Goal: Transaction & Acquisition: Purchase product/service

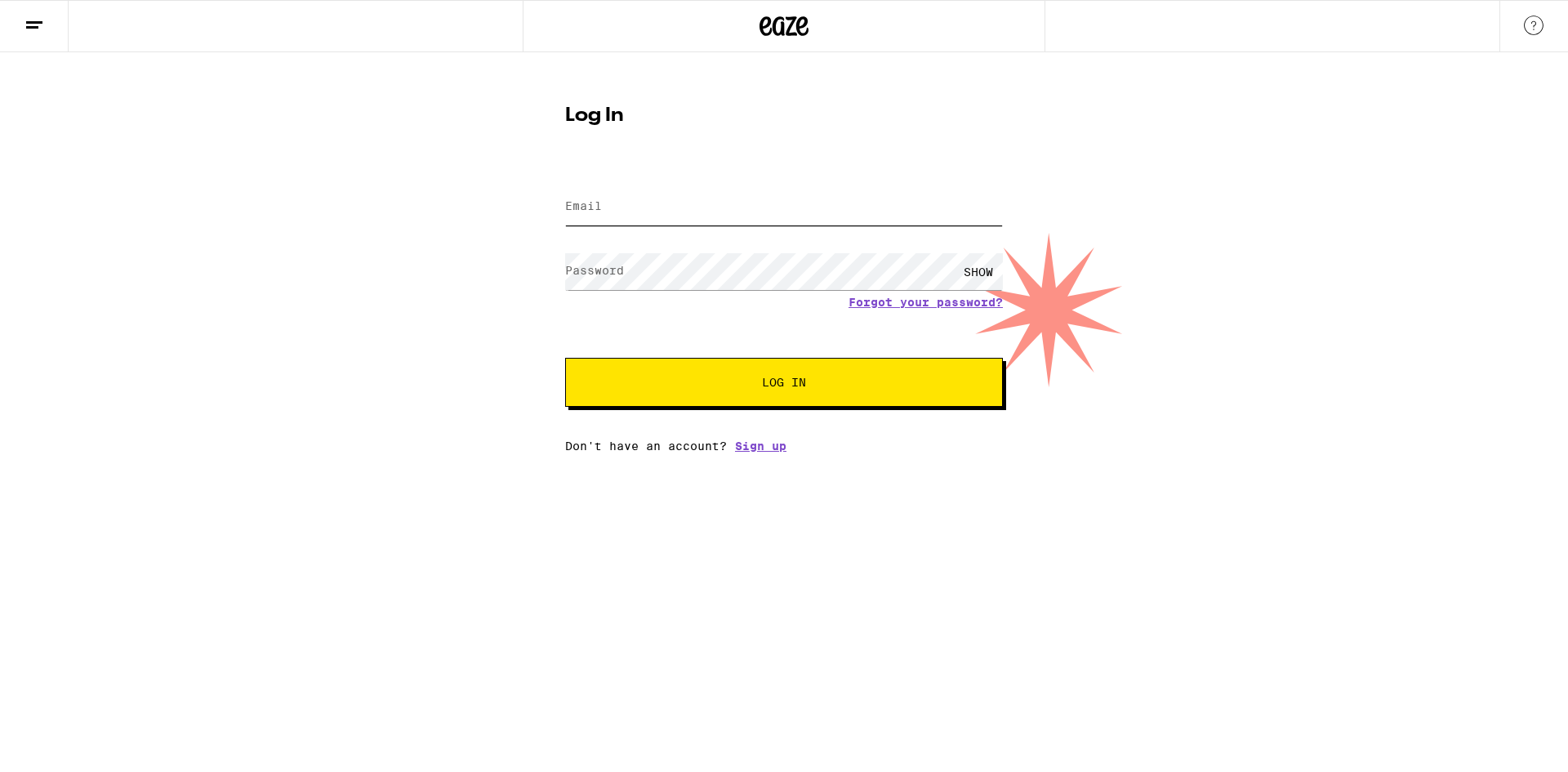
click at [630, 205] on input "Email" at bounding box center [784, 207] width 438 height 37
click at [626, 213] on input "[EMAIL_ADDRESS][DOMAIN_NAME]" at bounding box center [784, 207] width 438 height 37
type input "[EMAIL_ADDRESS][DOMAIN_NAME]"
click at [565, 358] on button "Log In" at bounding box center [784, 383] width 438 height 49
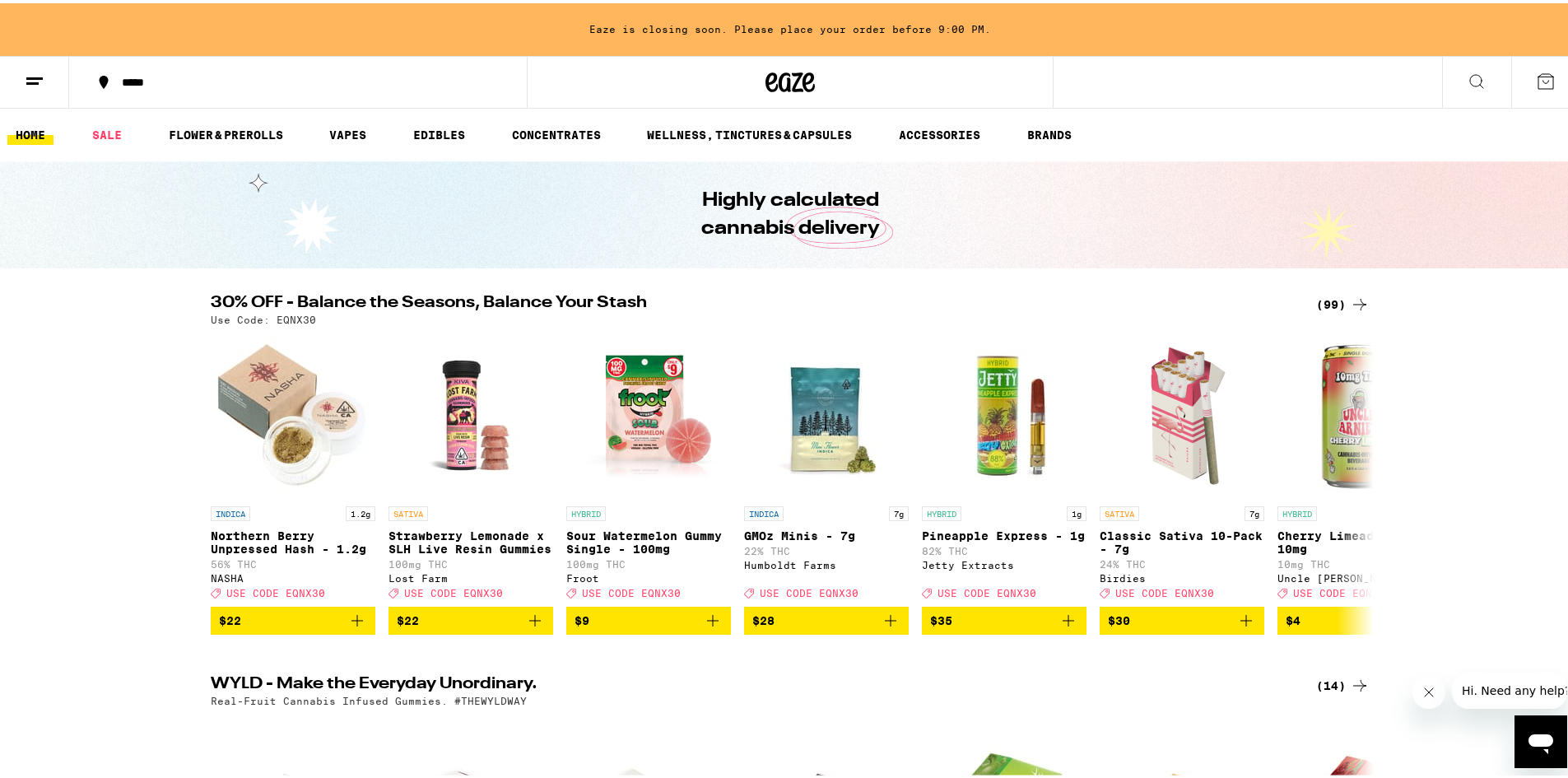
click at [118, 86] on button "*****" at bounding box center [297, 79] width 457 height 49
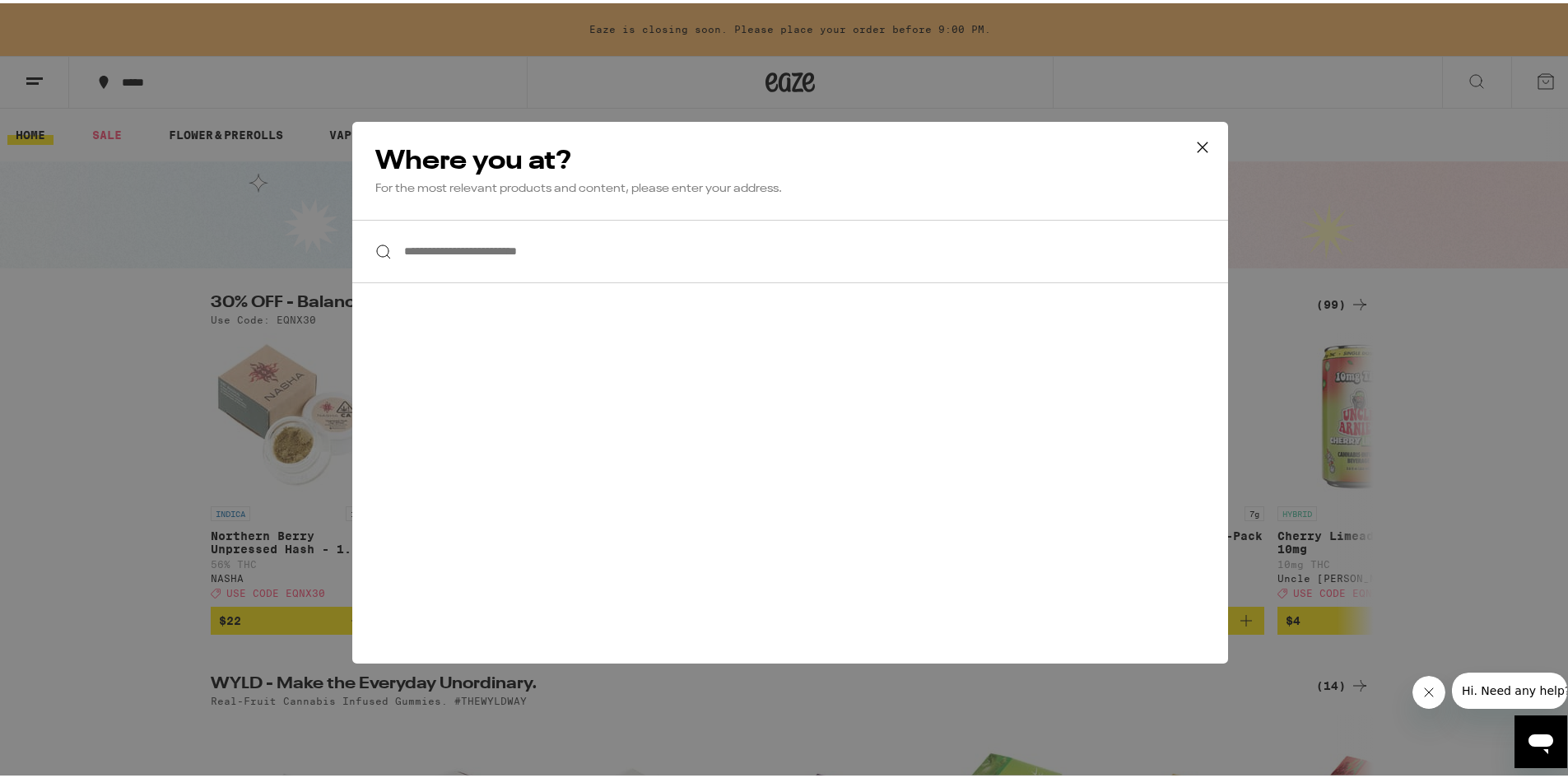
click at [461, 253] on input "**********" at bounding box center [789, 248] width 876 height 63
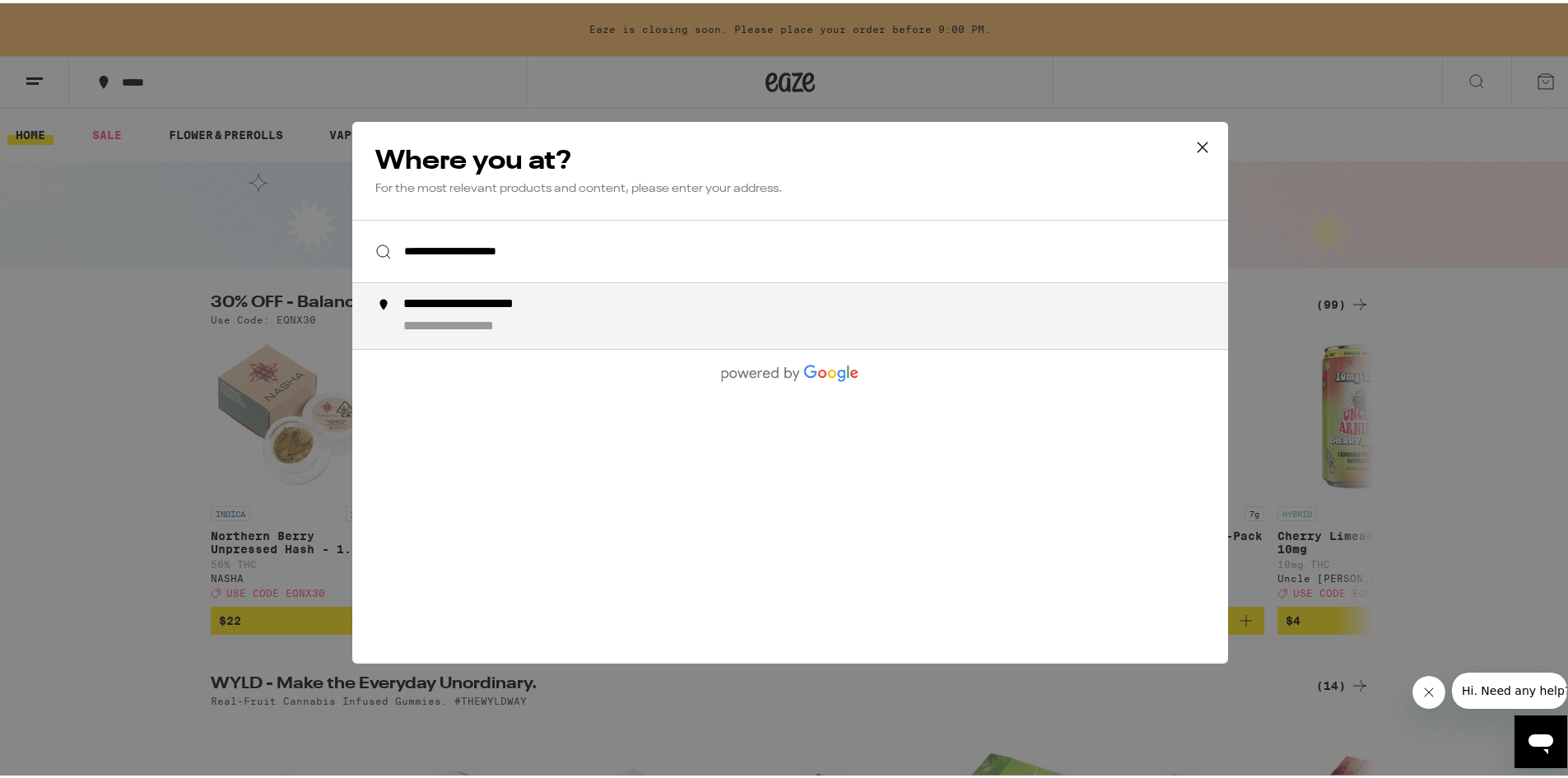
type input "**********"
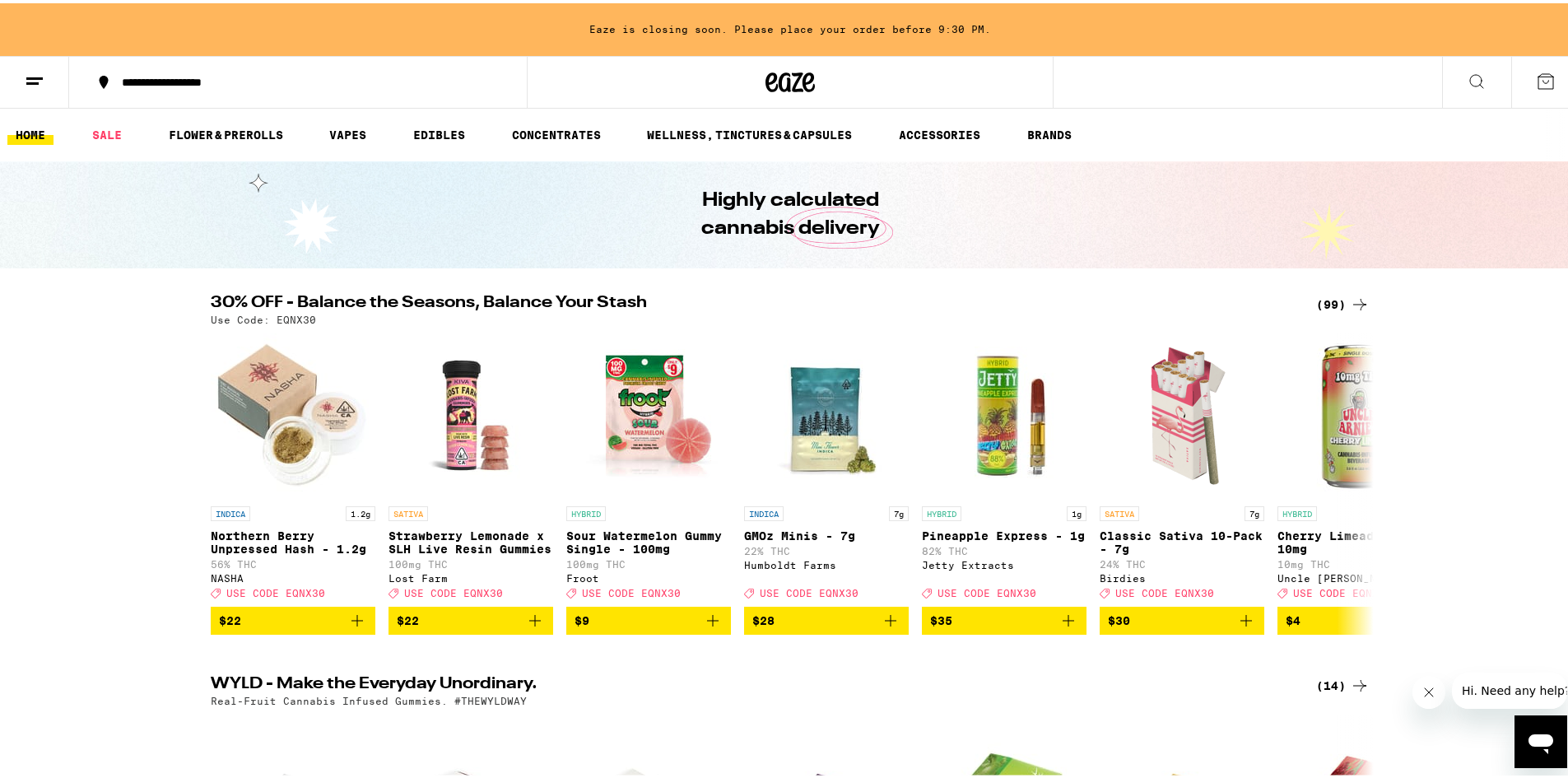
click at [1340, 301] on div "(99)" at bounding box center [1342, 301] width 53 height 20
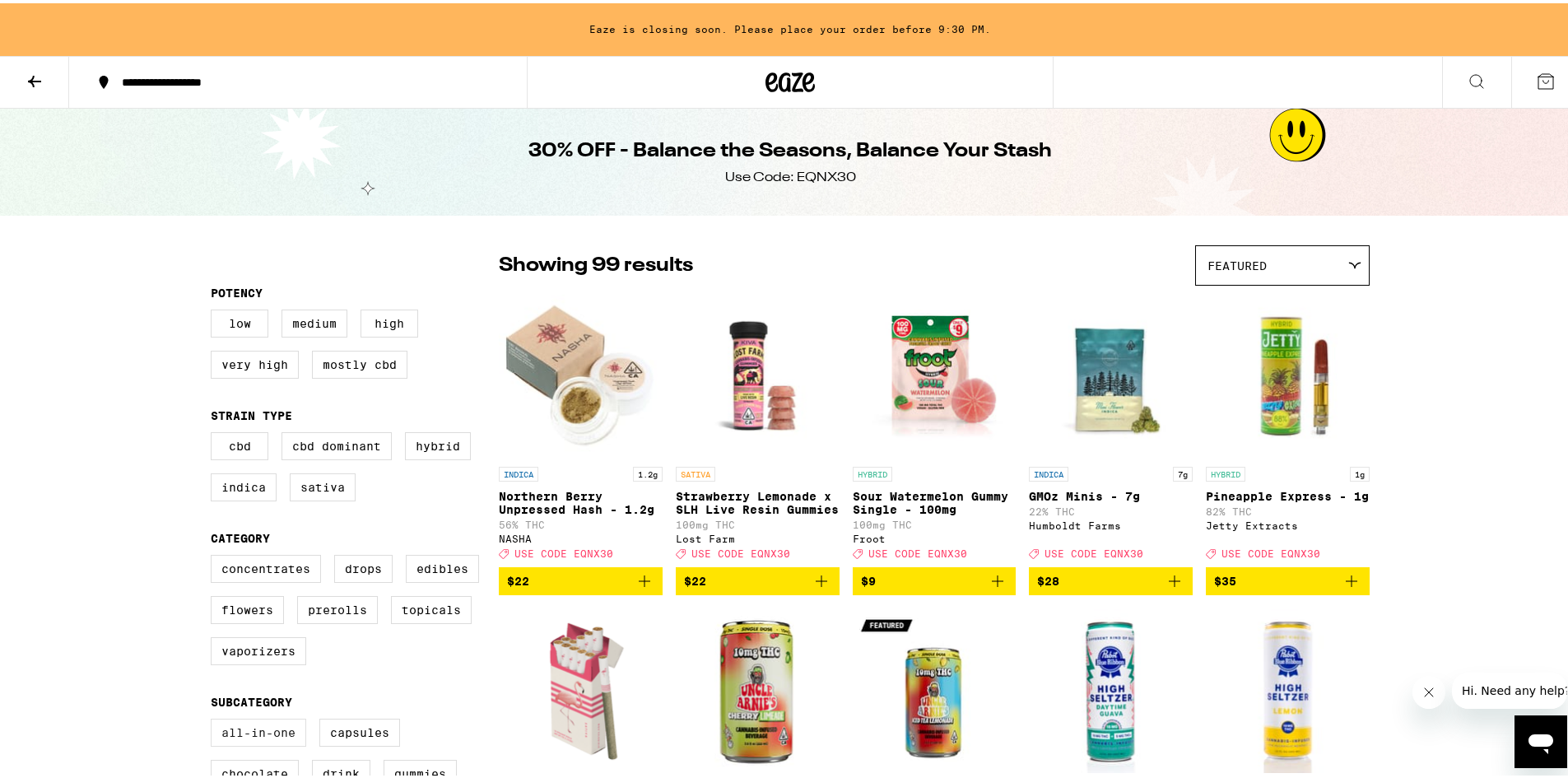
click at [268, 741] on label "All-In-One" at bounding box center [258, 729] width 95 height 28
click at [214, 719] on input "All-In-One" at bounding box center [214, 718] width 1 height 1
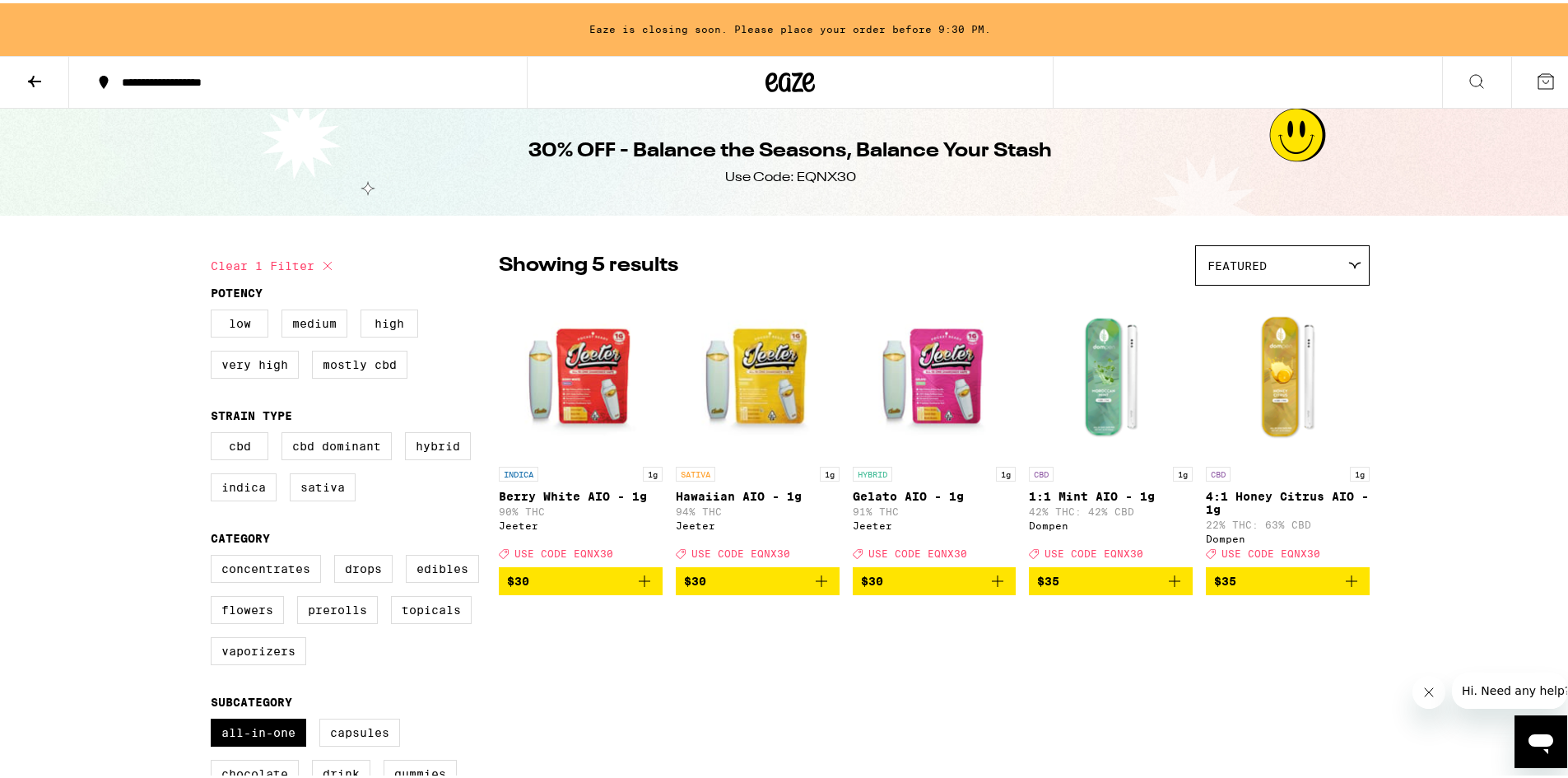
drag, startPoint x: 760, startPoint y: 589, endPoint x: 860, endPoint y: 593, distance: 100.1
click at [761, 588] on span "$30" at bounding box center [758, 578] width 147 height 20
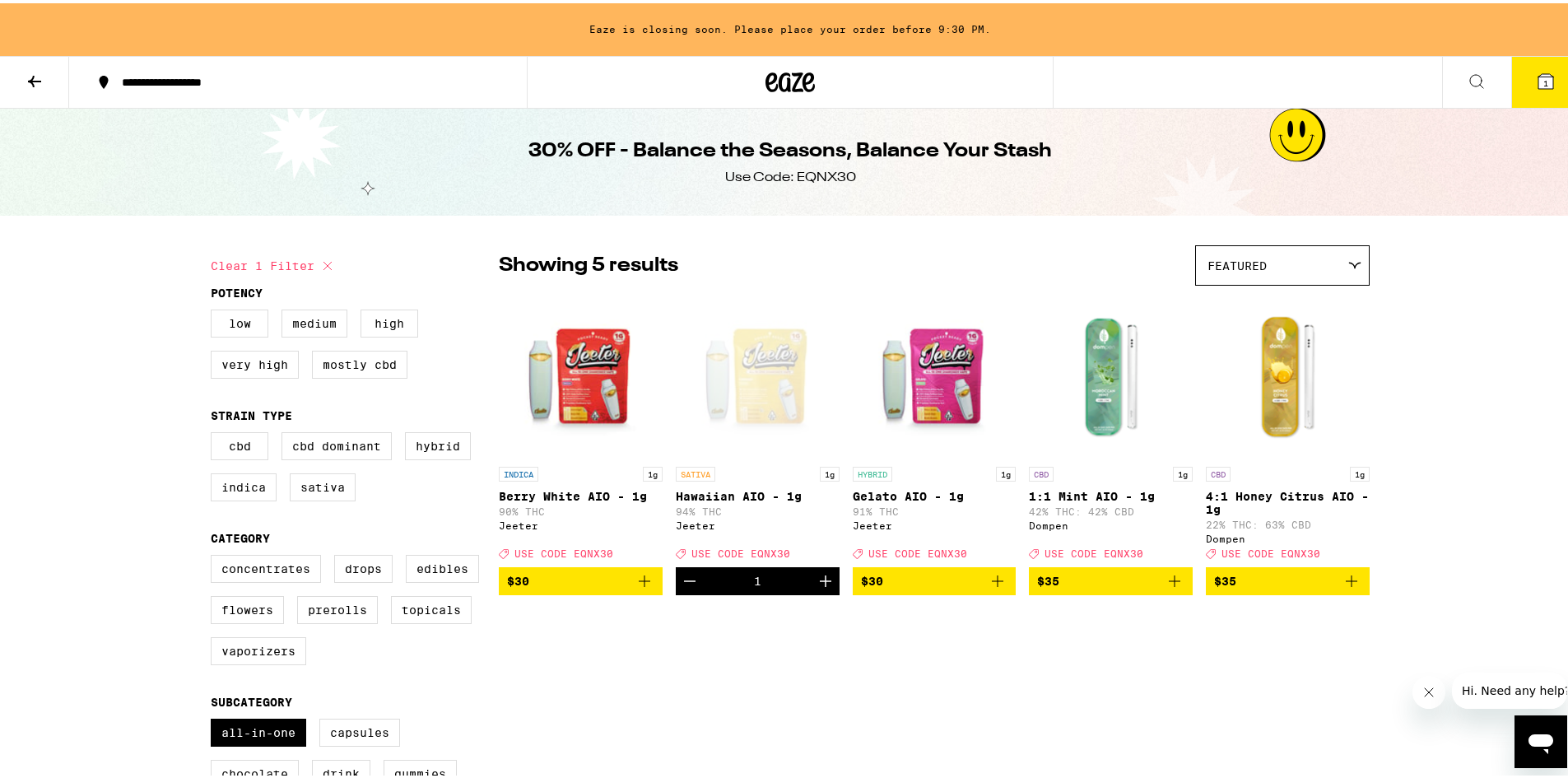
click at [896, 588] on span "$30" at bounding box center [935, 578] width 147 height 20
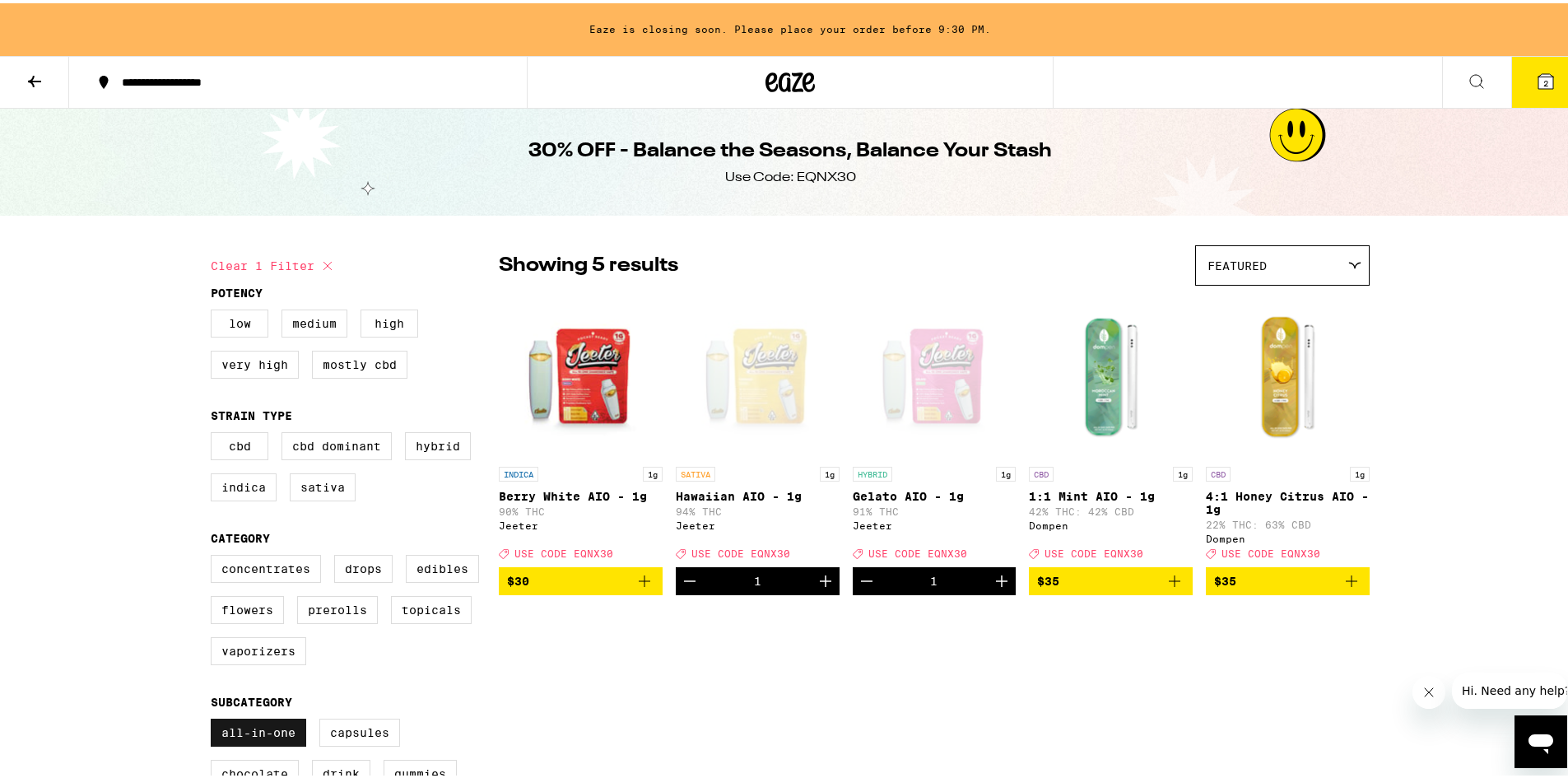
click at [260, 743] on label "All-In-One" at bounding box center [258, 729] width 95 height 28
click at [214, 719] on input "All-In-One" at bounding box center [214, 718] width 1 height 1
checkbox input "false"
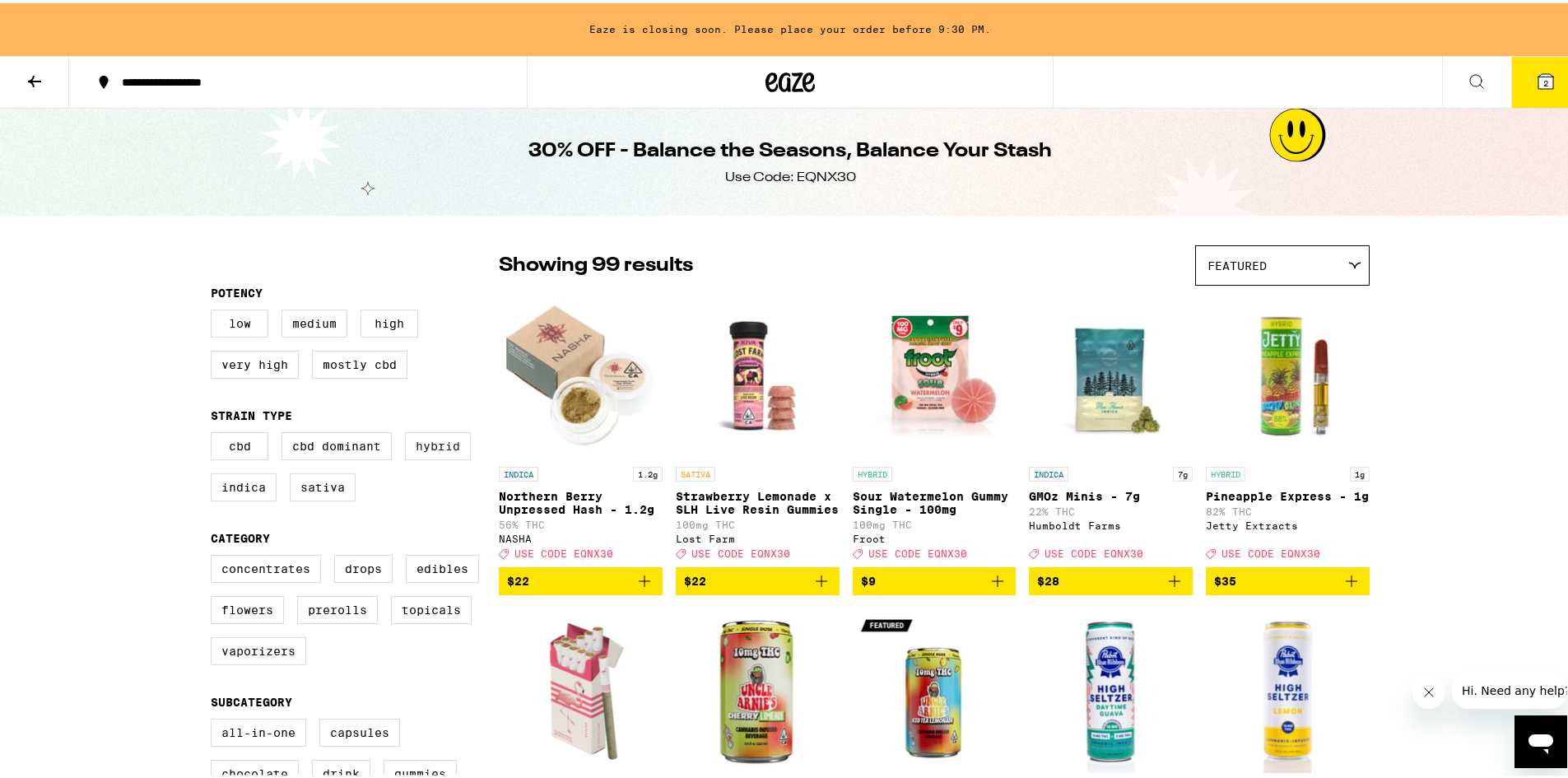
click at [430, 455] on label "Hybrid" at bounding box center [437, 443] width 66 height 28
click at [214, 432] on input "Hybrid" at bounding box center [214, 432] width 1 height 1
checkbox input "true"
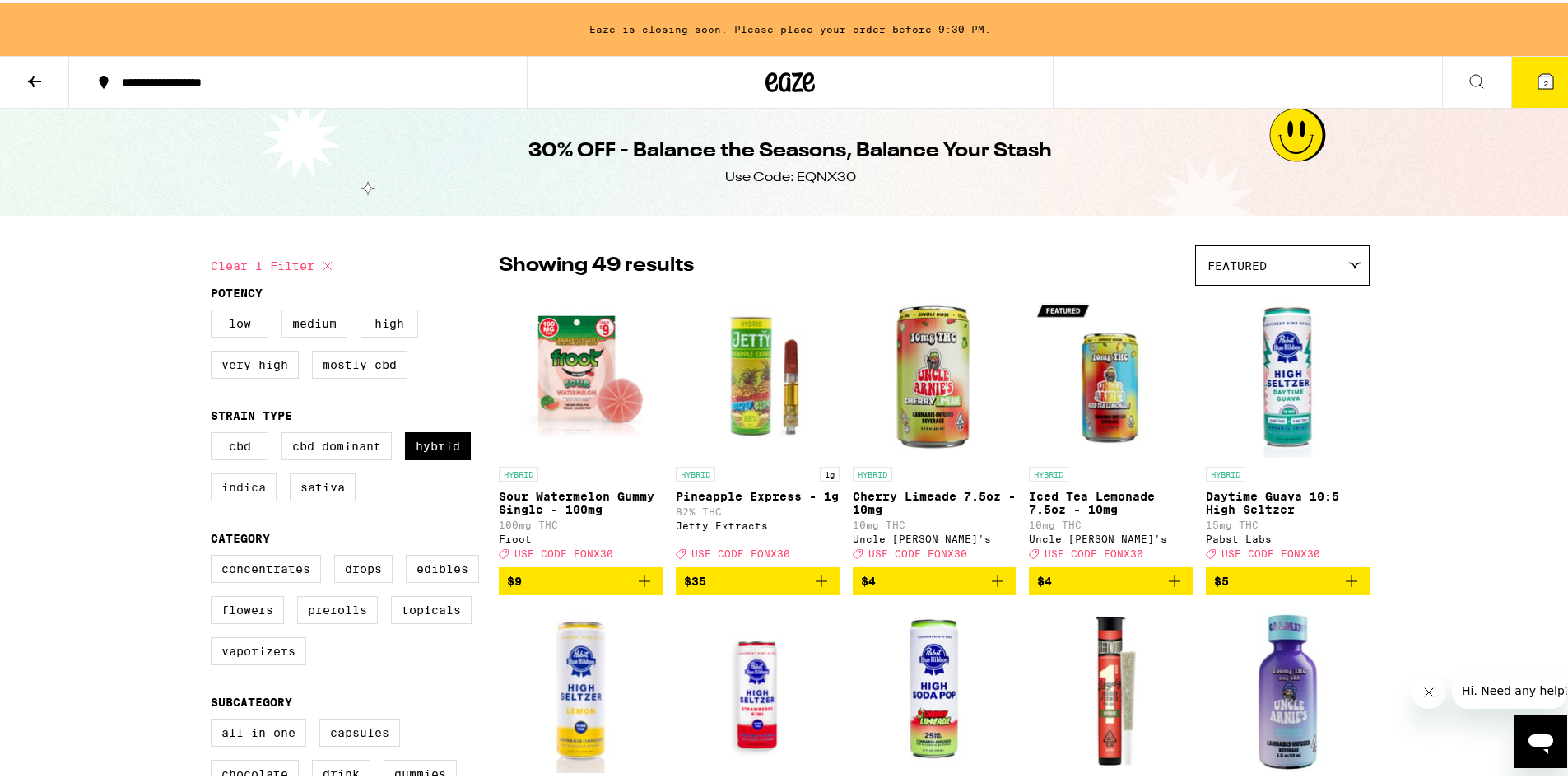
click at [251, 498] on label "Indica" at bounding box center [243, 484] width 66 height 28
click at [214, 432] on input "Indica" at bounding box center [214, 432] width 1 height 1
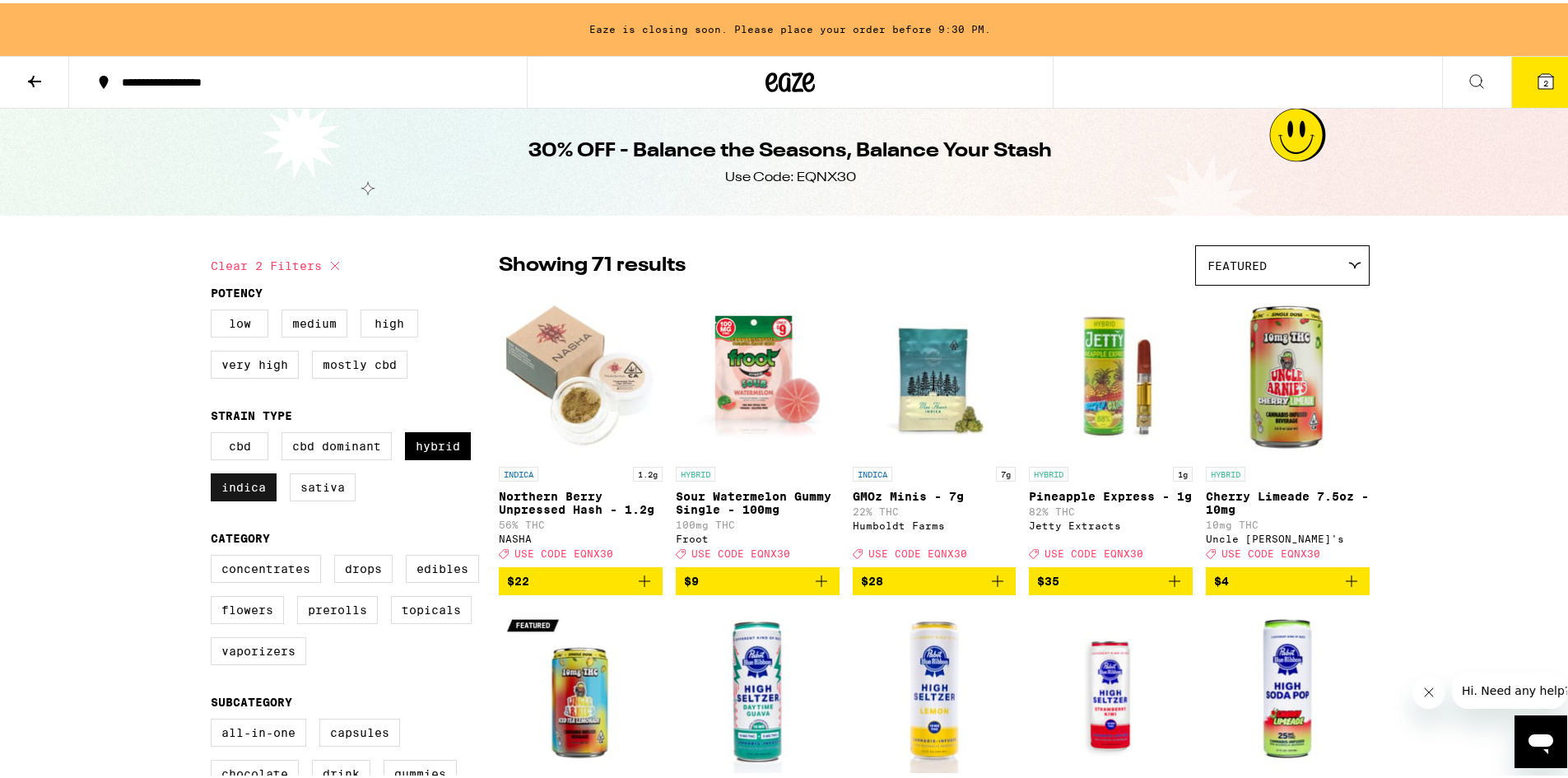
click at [251, 498] on label "Indica" at bounding box center [243, 484] width 66 height 28
click at [214, 432] on input "Indica" at bounding box center [214, 432] width 1 height 1
checkbox input "false"
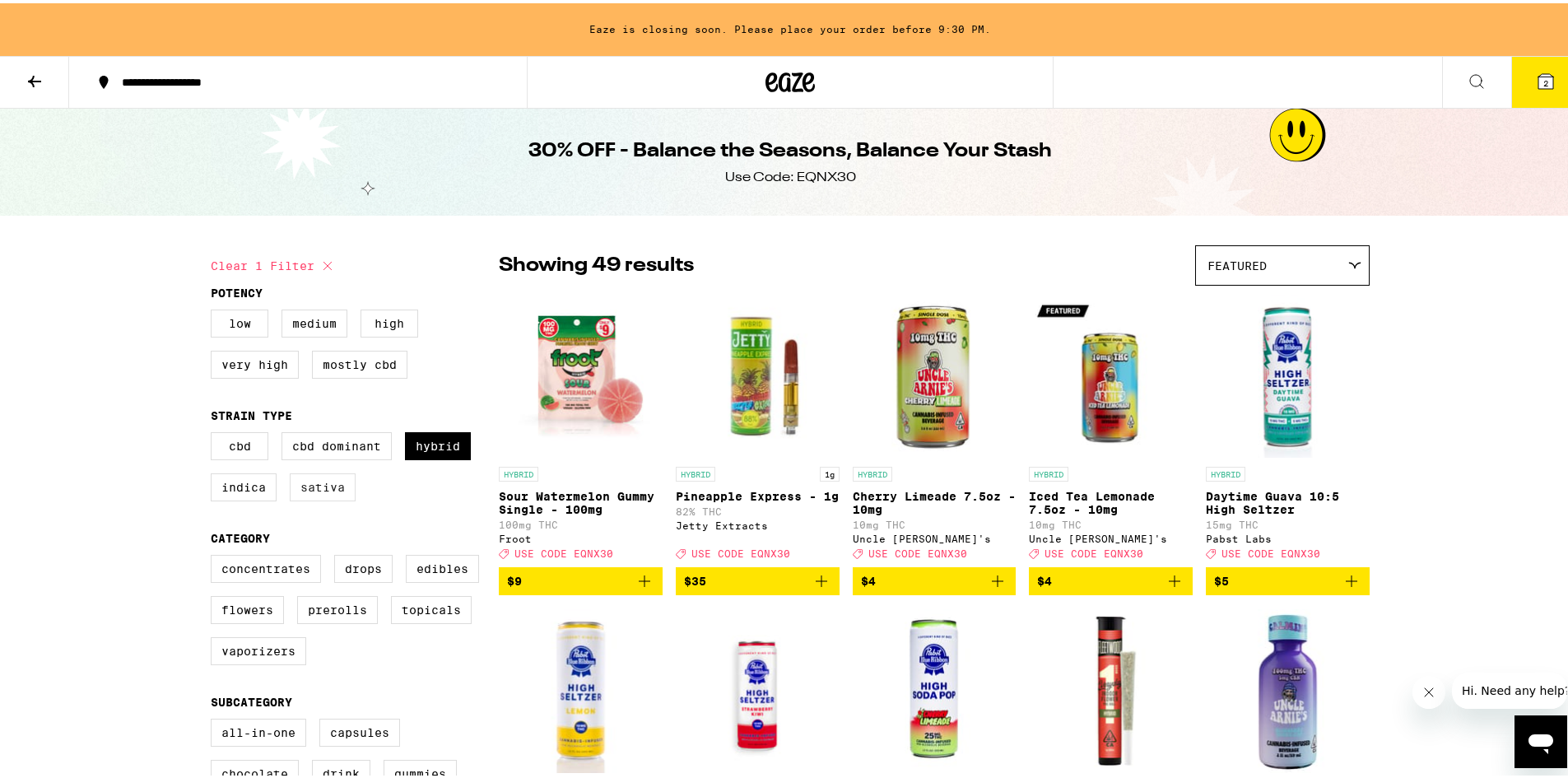
click at [302, 496] on label "Sativa" at bounding box center [322, 484] width 66 height 28
click at [214, 432] on input "Sativa" at bounding box center [214, 432] width 1 height 1
checkbox input "true"
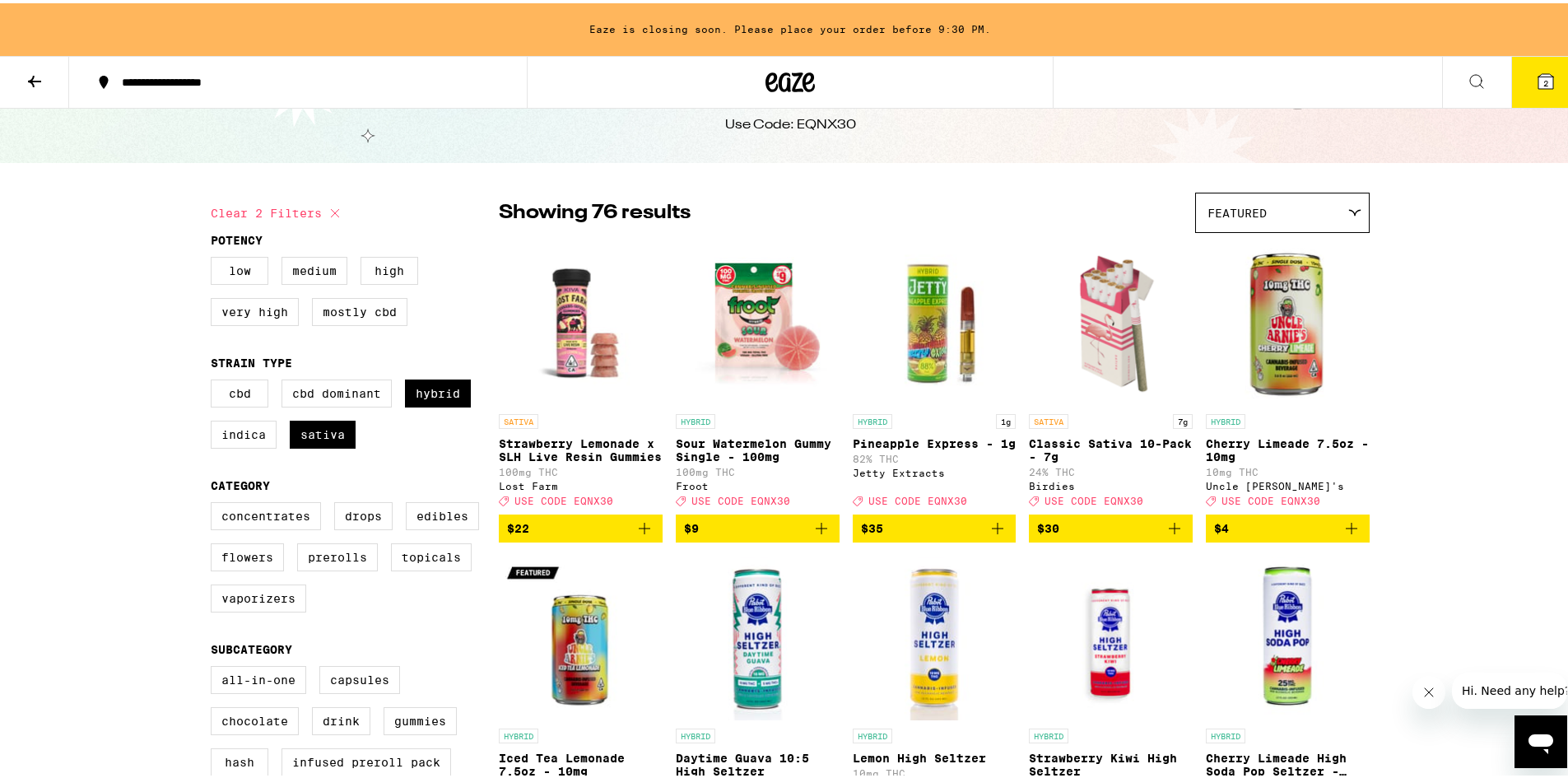
scroll to position [83, 0]
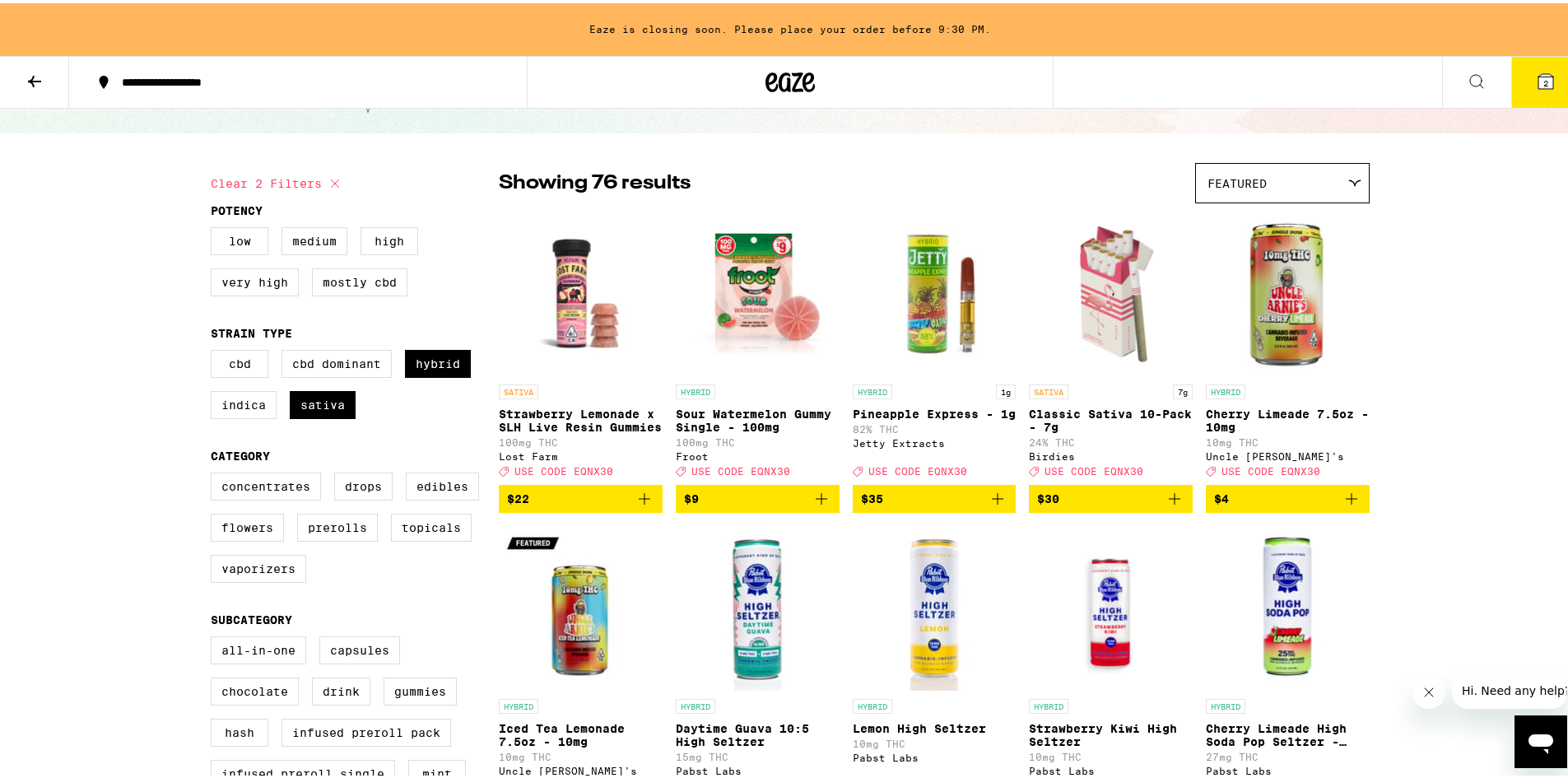
click at [590, 302] on img "Open page for Strawberry Lemonade x SLH Live Resin Gummies from Lost Farm" at bounding box center [580, 290] width 164 height 164
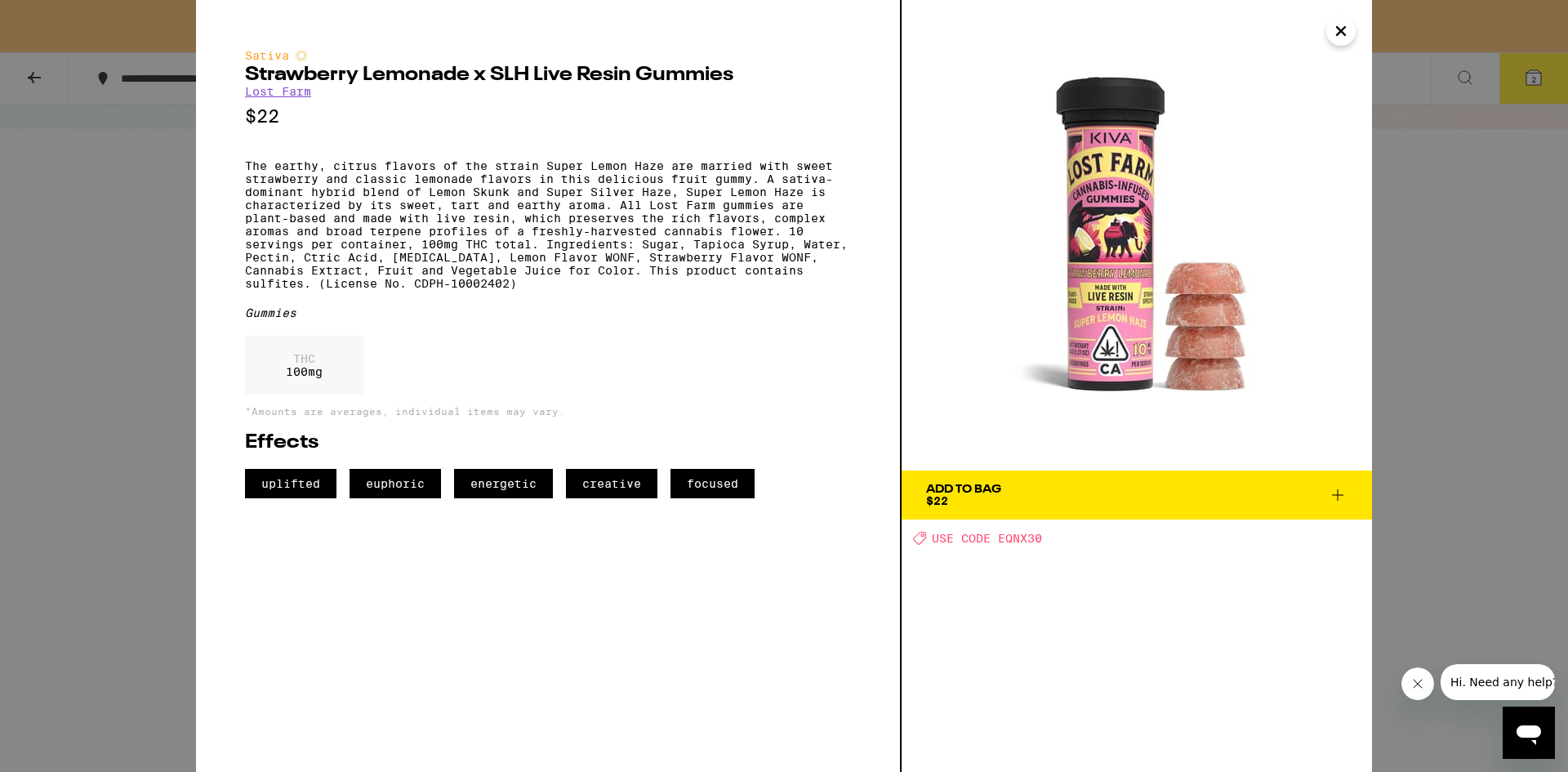
click at [135, 394] on div "Sativa Strawberry Lemonade x SLH Live Resin Gummies Lost Farm $22 The earthy, c…" at bounding box center [784, 386] width 1568 height 772
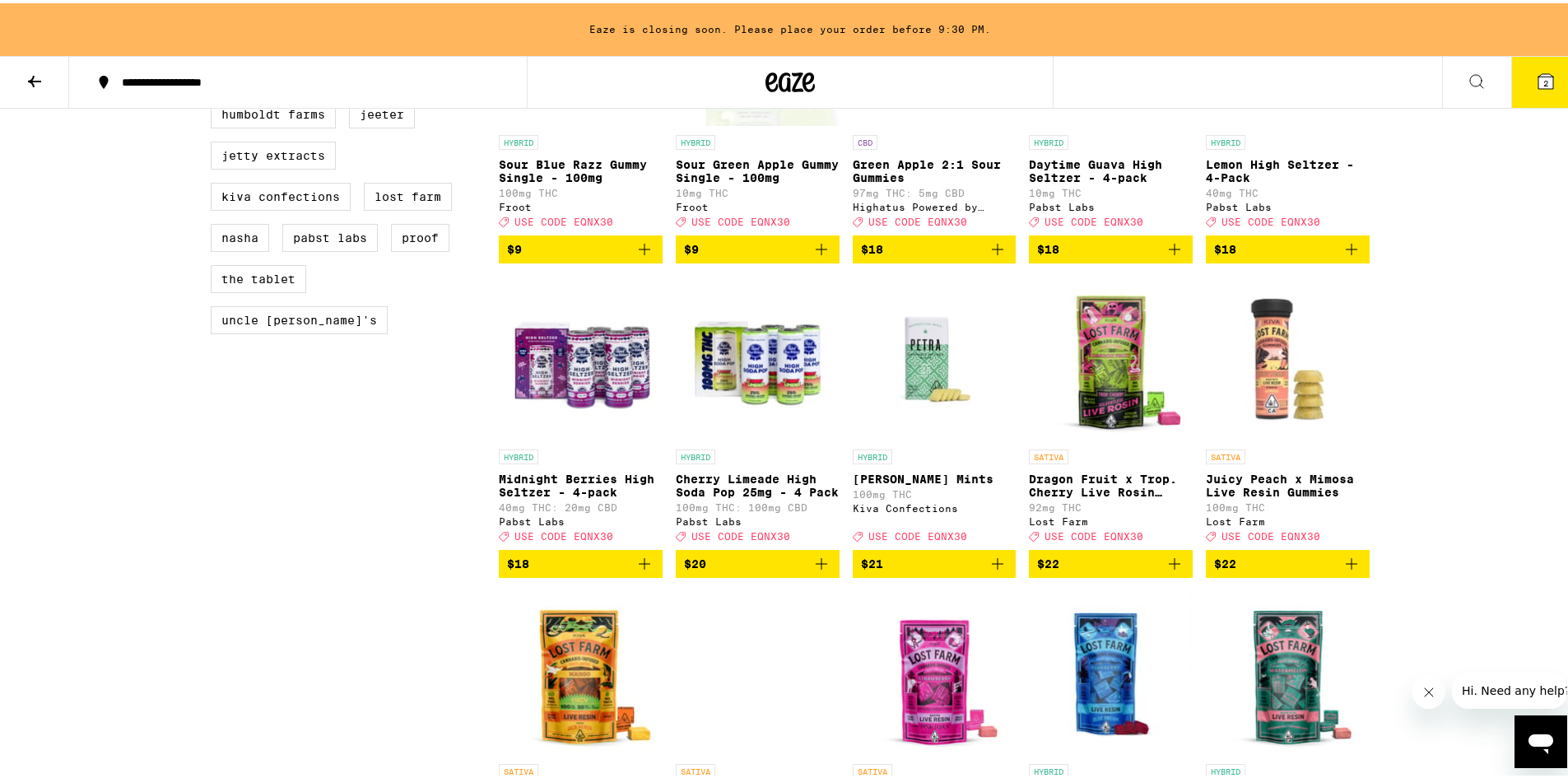
scroll to position [1482, 0]
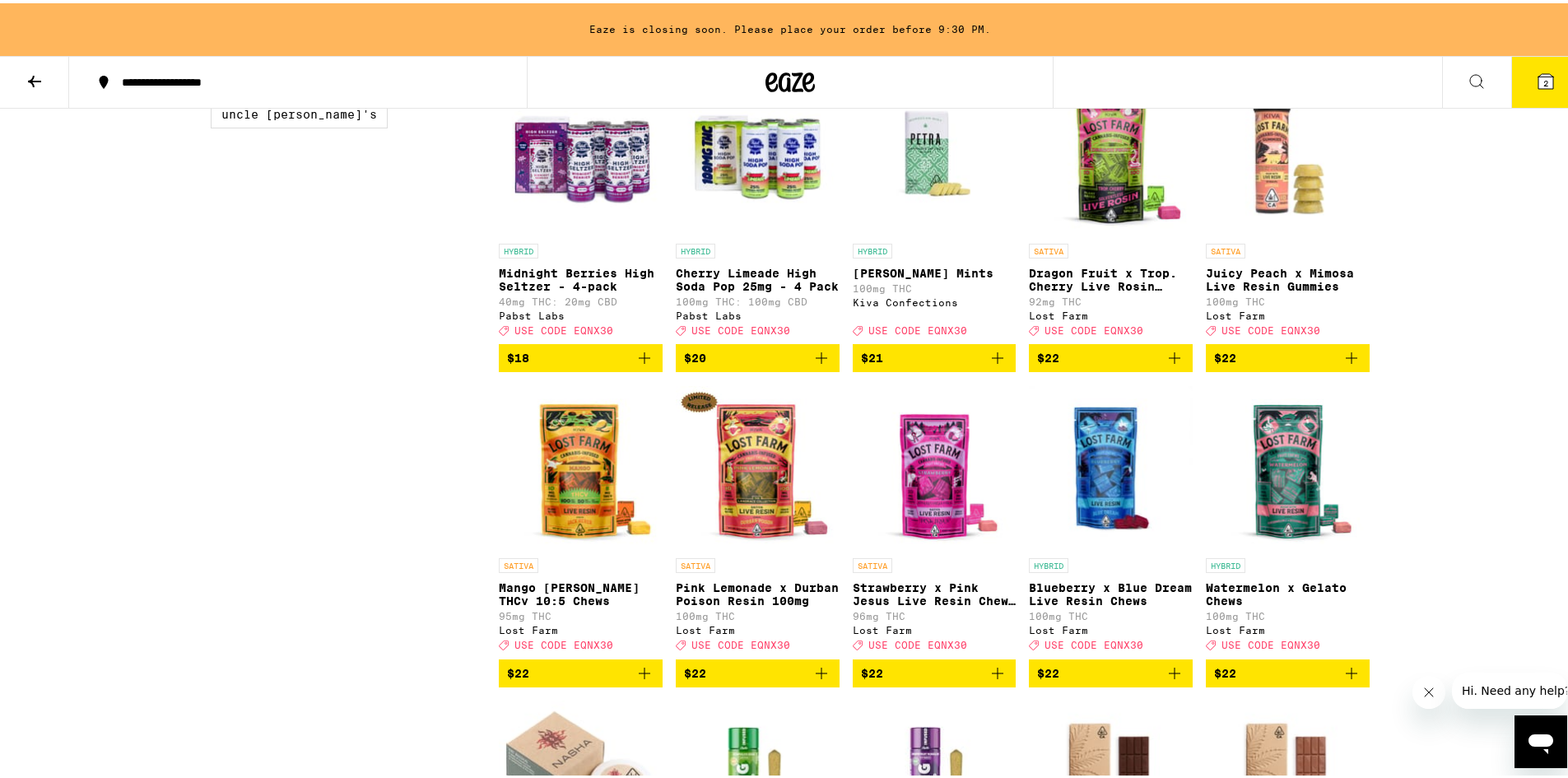
click at [942, 225] on img "Open page for Petra Moroccan Mints from Kiva Confections" at bounding box center [934, 150] width 164 height 164
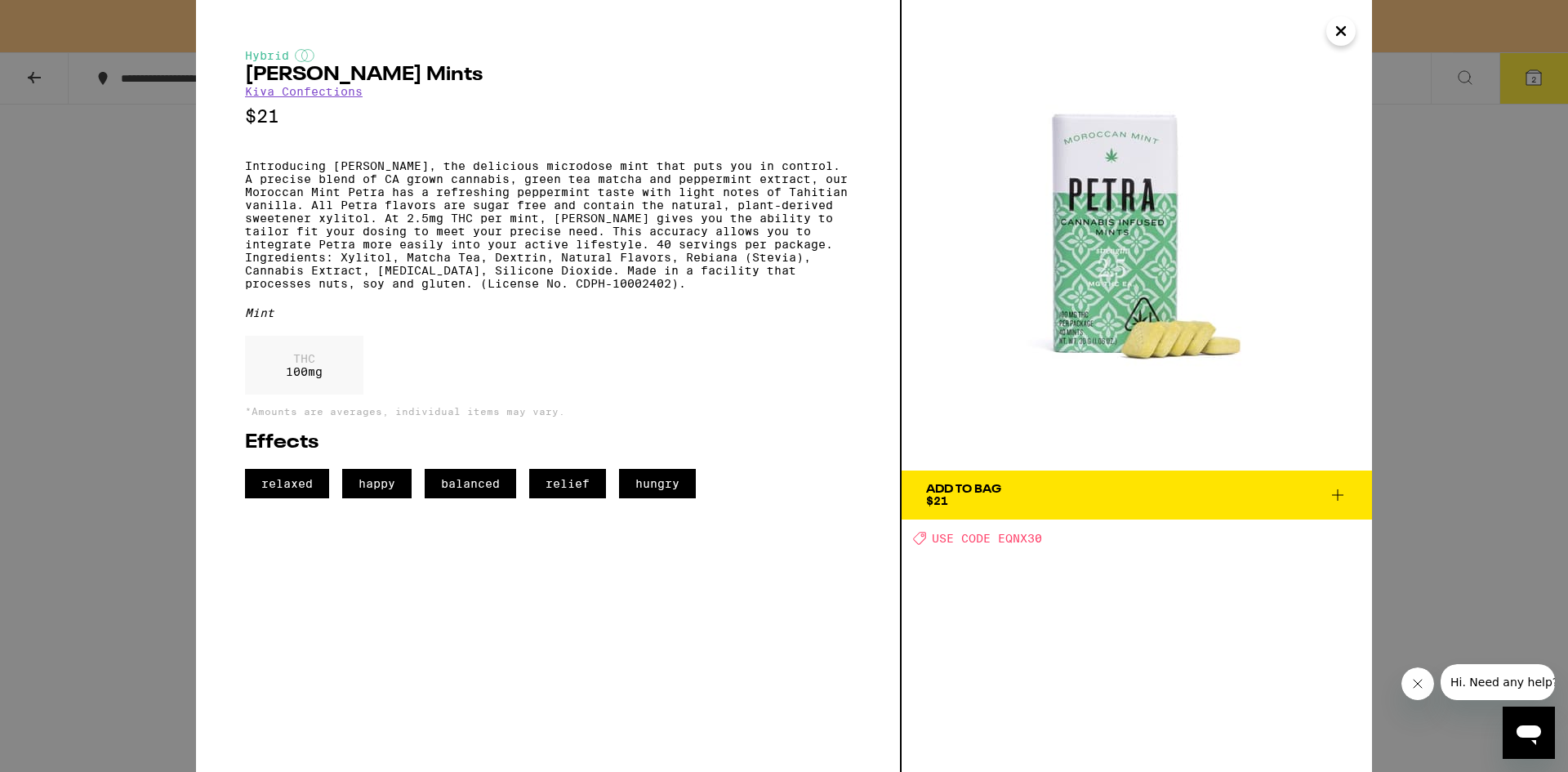
click at [1451, 254] on div "Hybrid [PERSON_NAME] Mints Kiva Confections $21 Introducing [PERSON_NAME], the …" at bounding box center [784, 386] width 1568 height 772
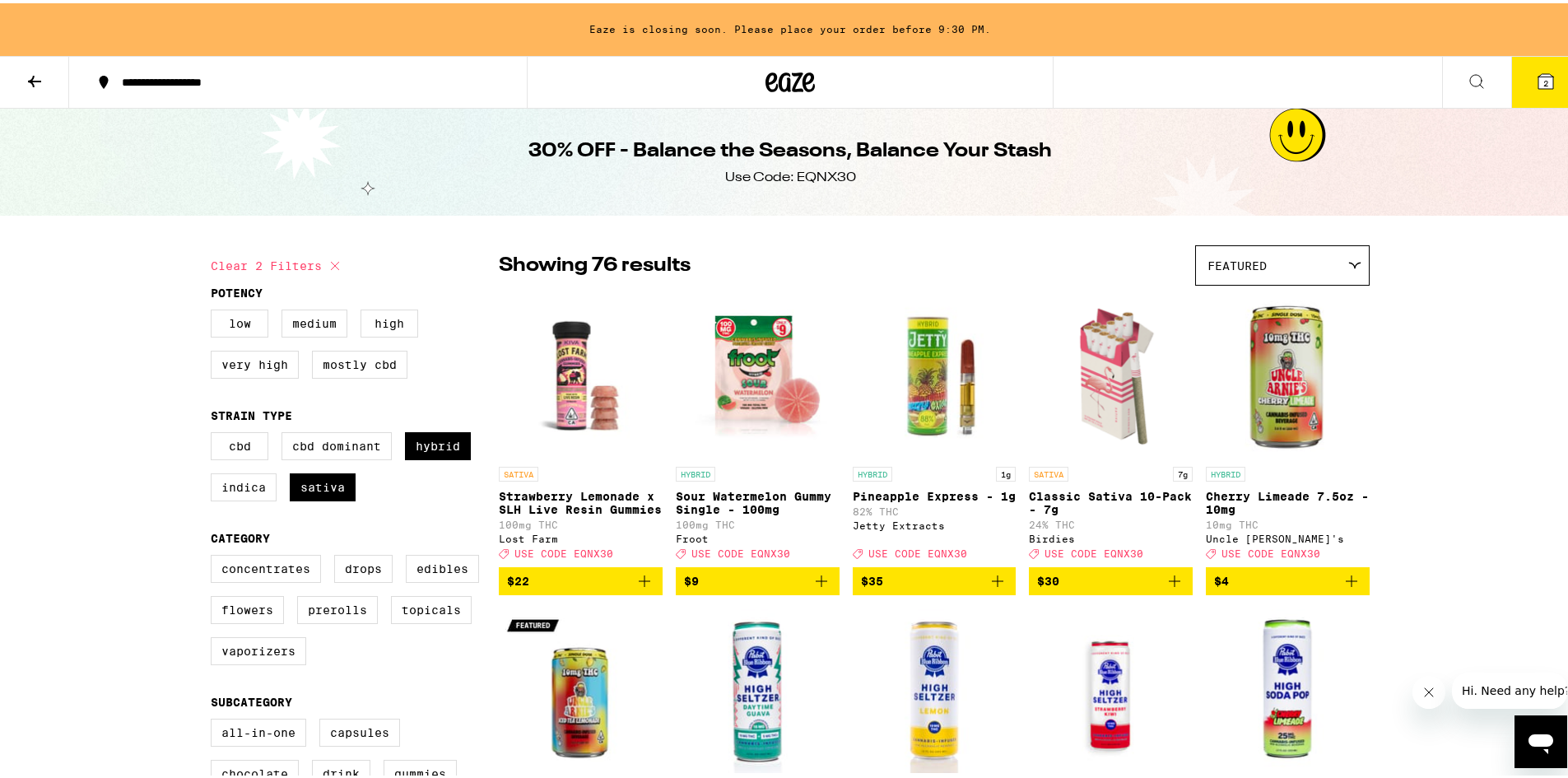
click at [634, 588] on icon "Add to bag" at bounding box center [644, 578] width 20 height 20
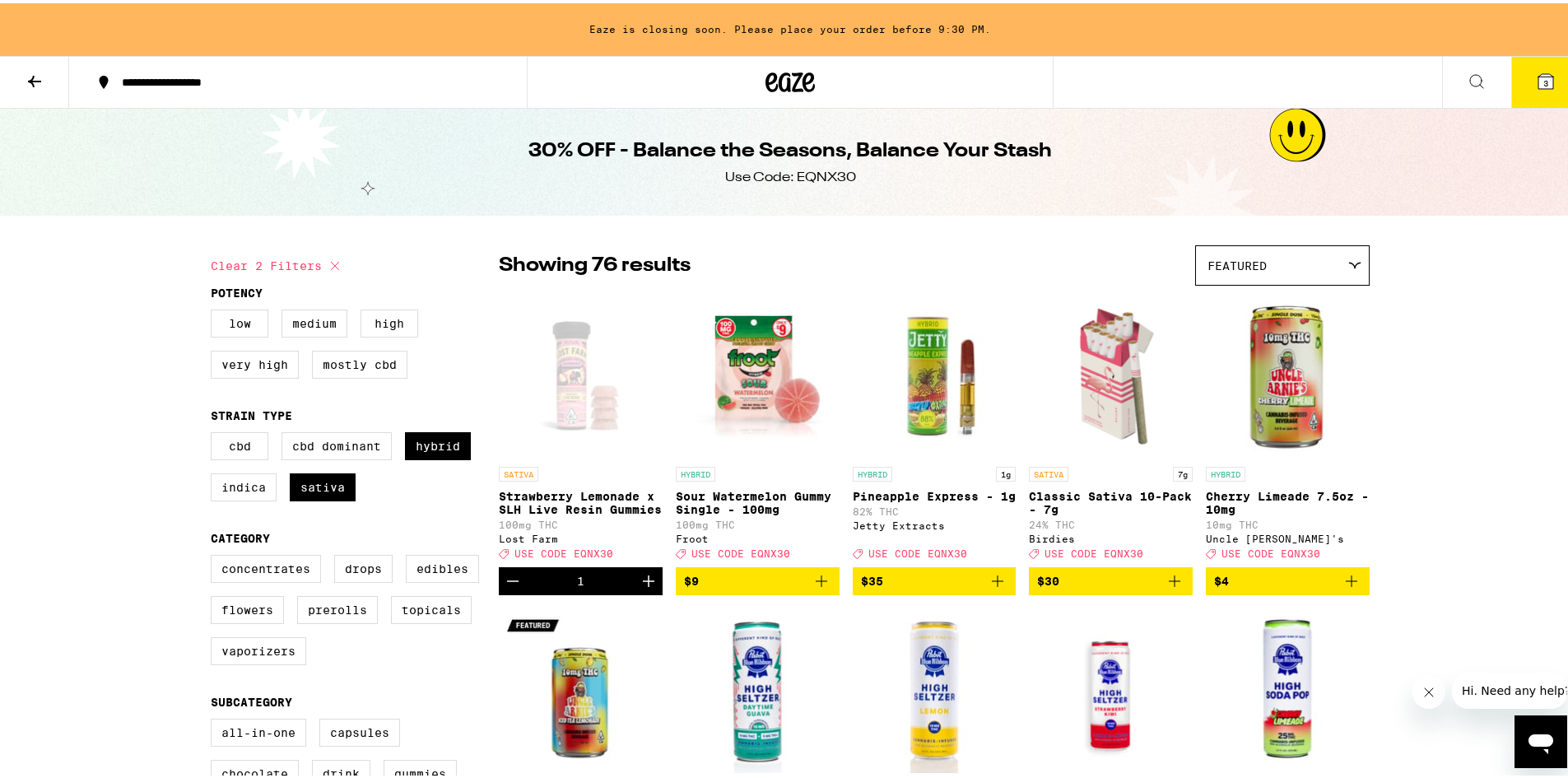
click at [1536, 85] on icon at bounding box center [1545, 78] width 20 height 20
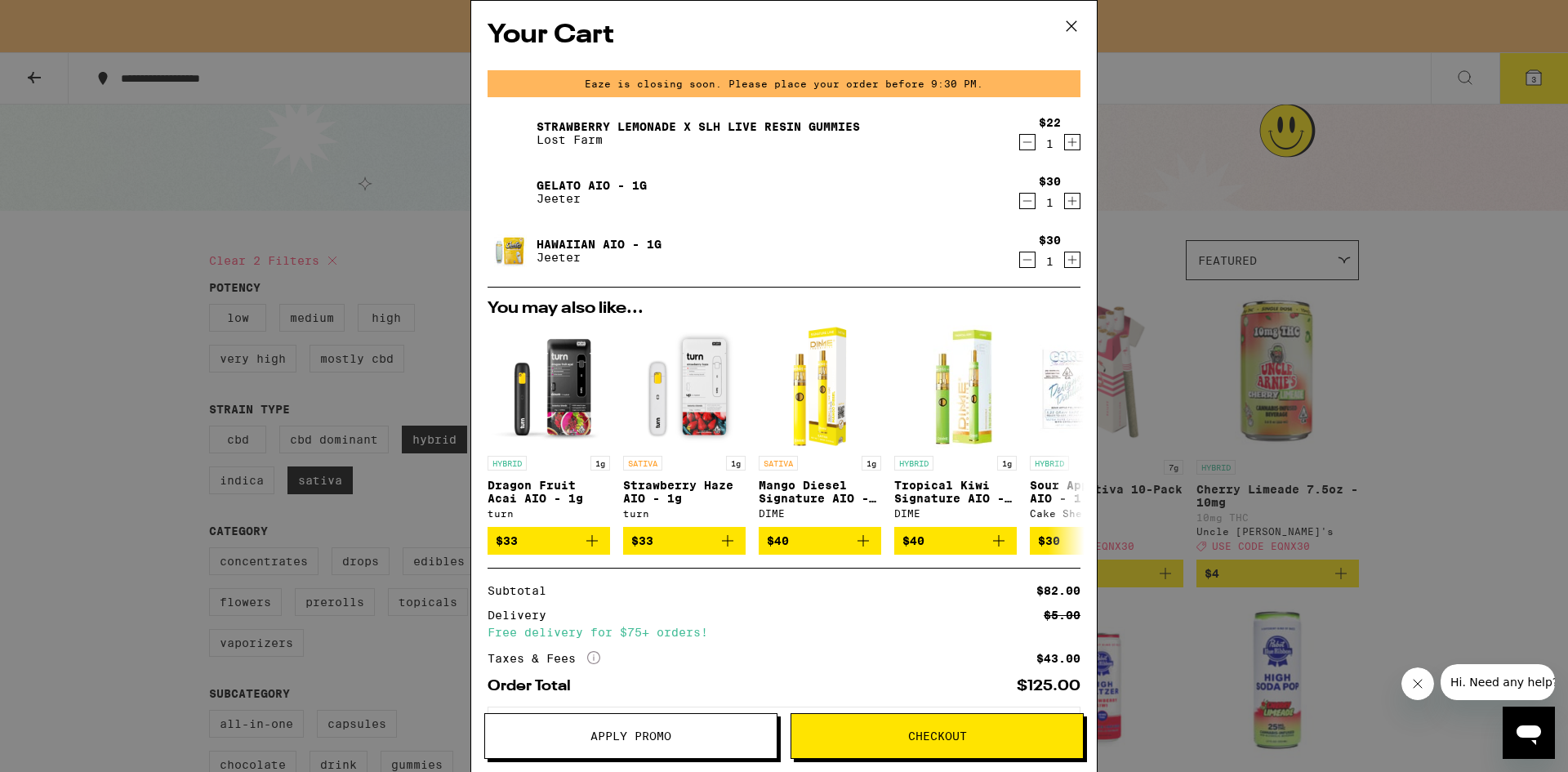
click at [717, 748] on button "Apply Promo" at bounding box center [630, 736] width 293 height 46
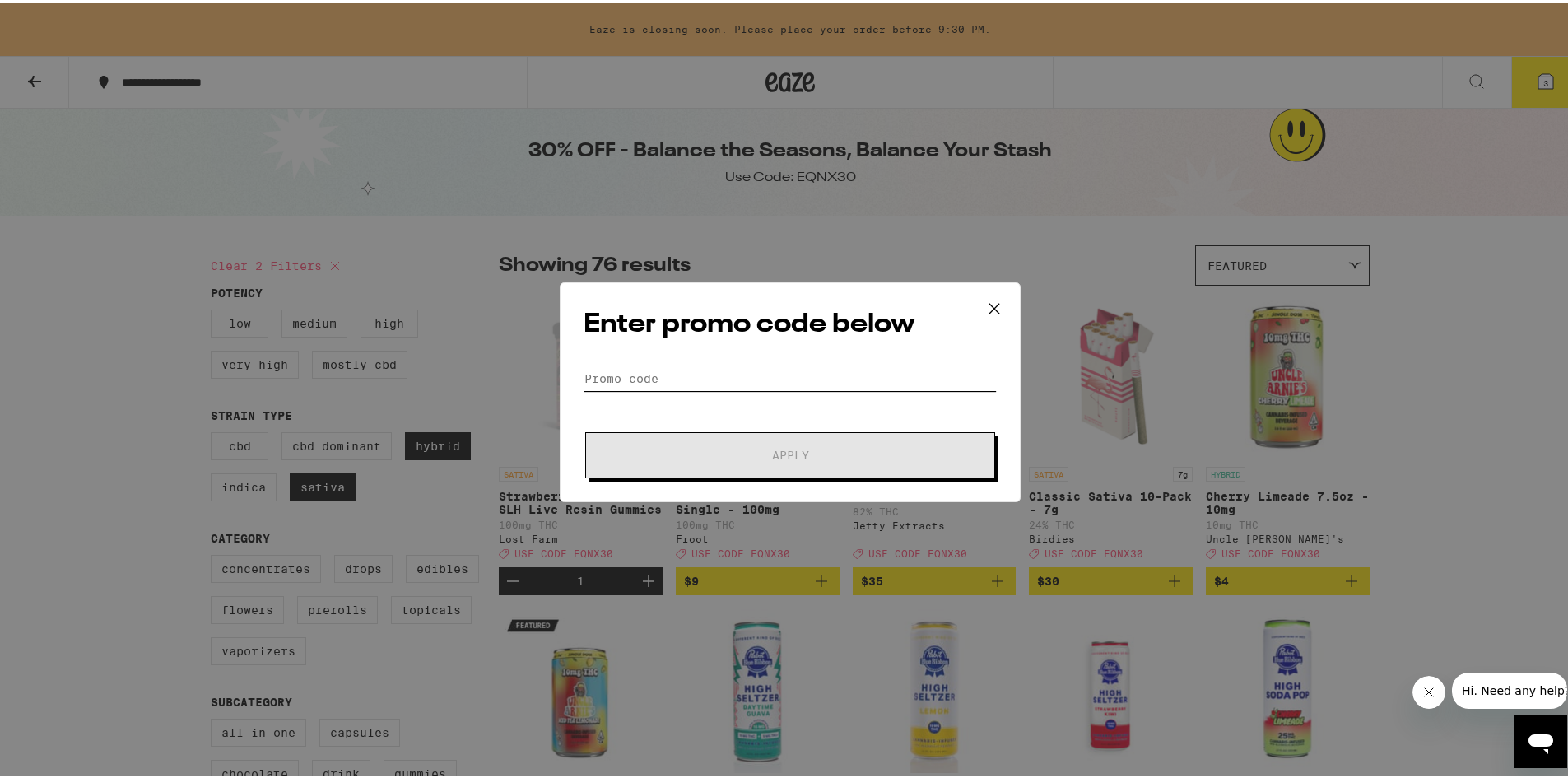
click at [740, 369] on input "Promo Code" at bounding box center [789, 375] width 413 height 25
paste input "- doorman"
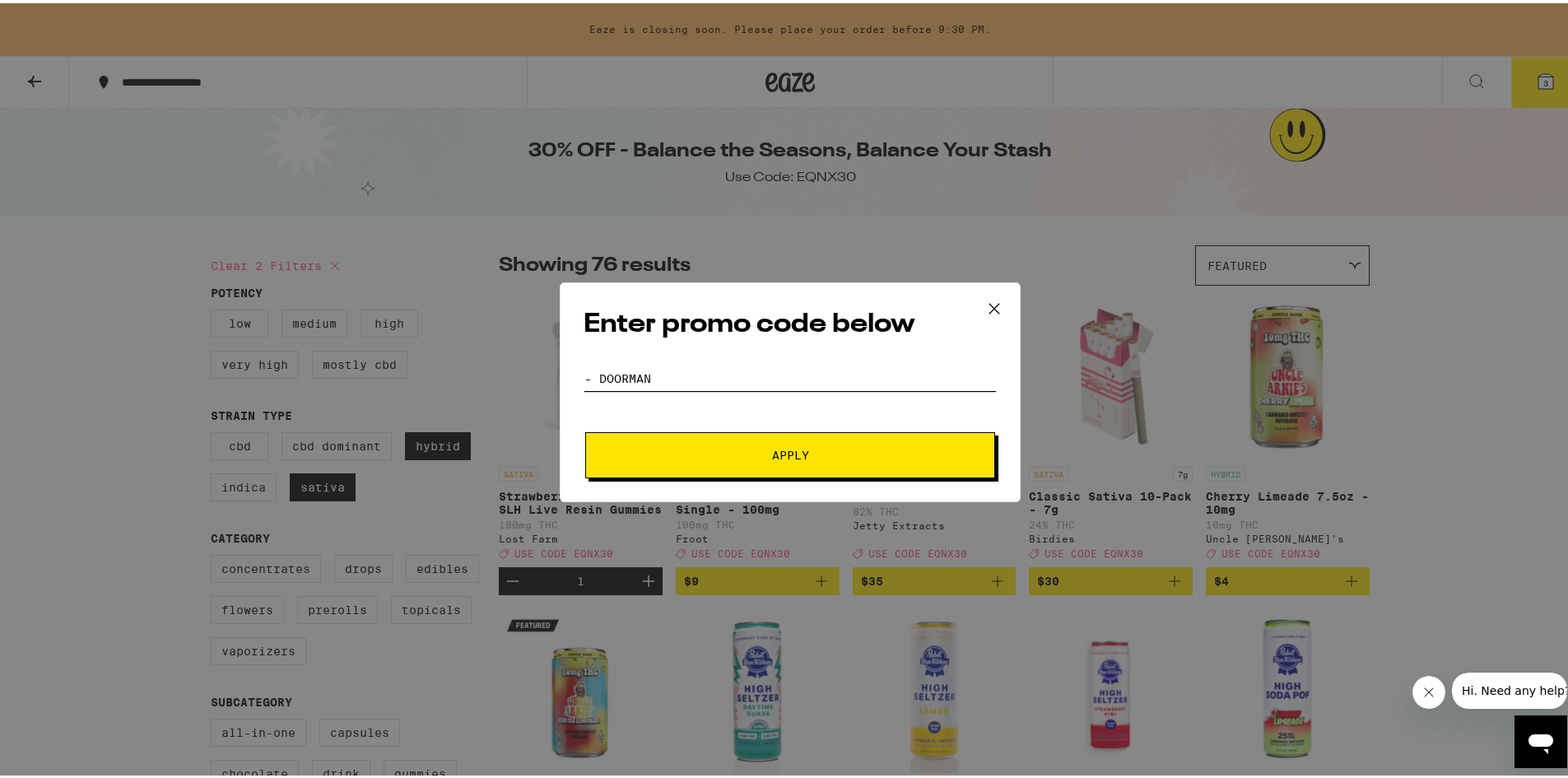
type input "- doorman"
click at [824, 176] on div "Enter promo code below Promo Code - doorman Apply" at bounding box center [789, 389] width 1580 height 778
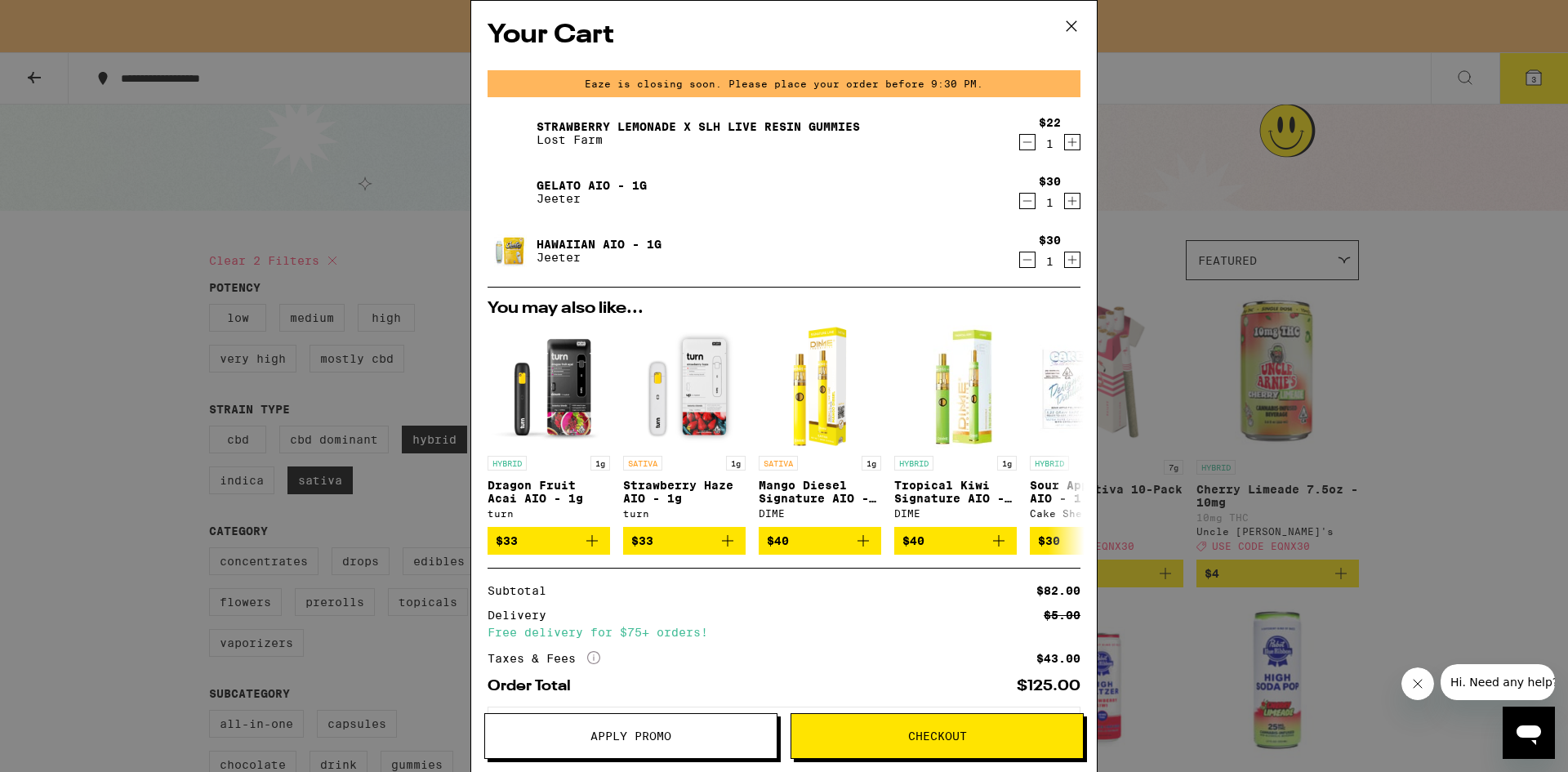
click at [744, 732] on span "Apply Promo" at bounding box center [630, 736] width 292 height 12
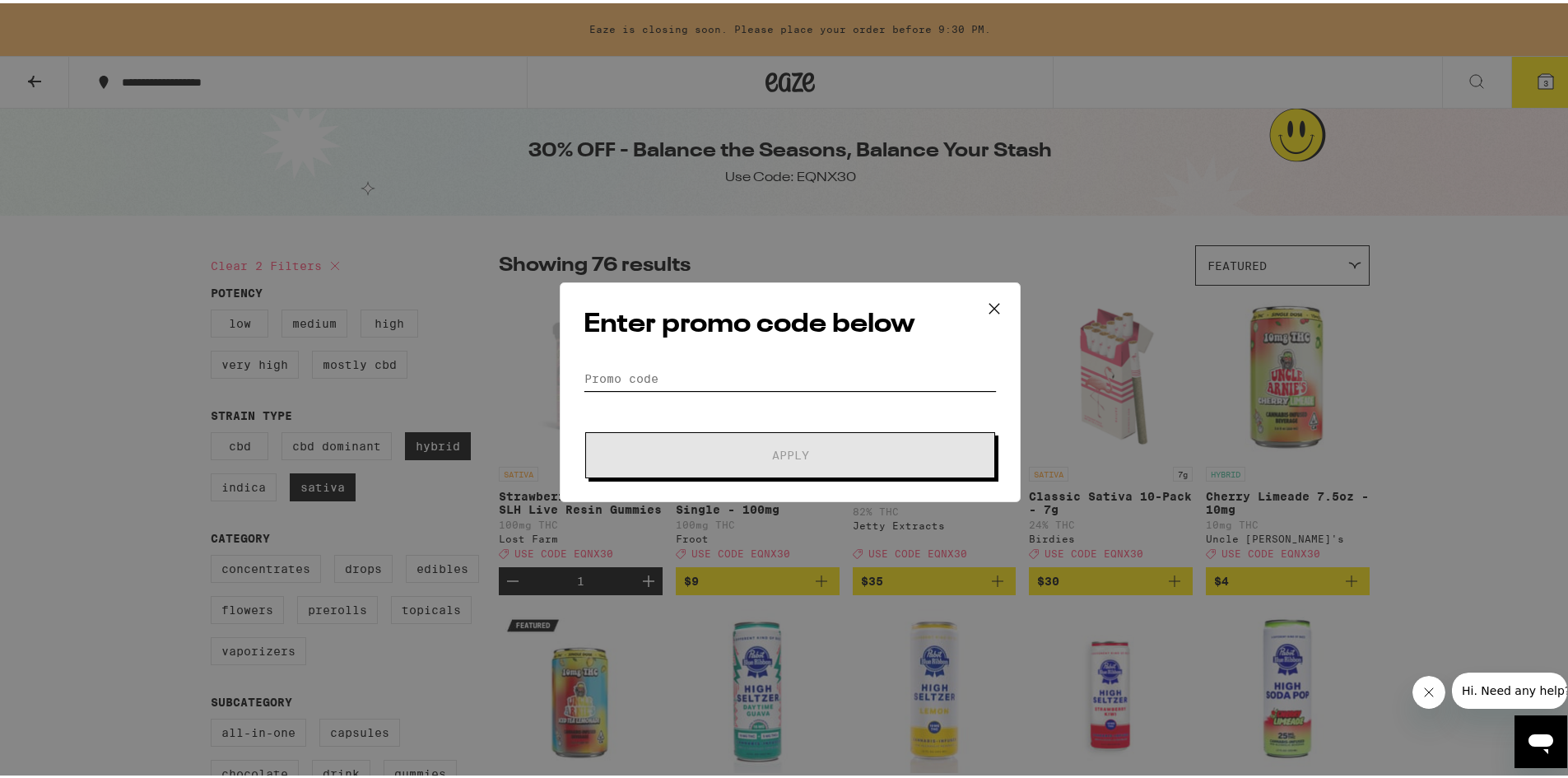
click at [796, 377] on input "Promo Code" at bounding box center [789, 375] width 413 height 25
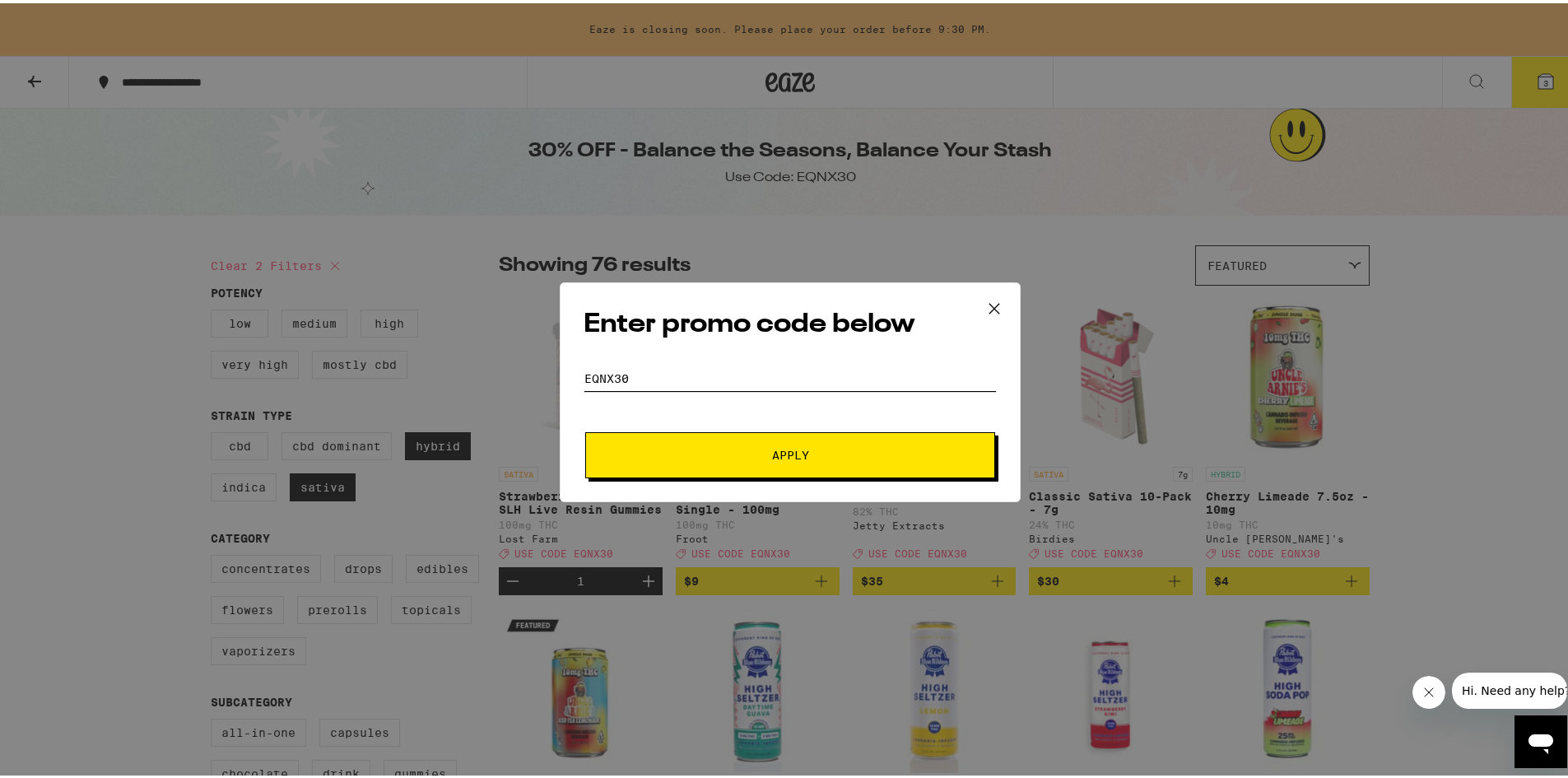
type input "EQNX30"
click at [585, 429] on button "Apply" at bounding box center [789, 451] width 410 height 46
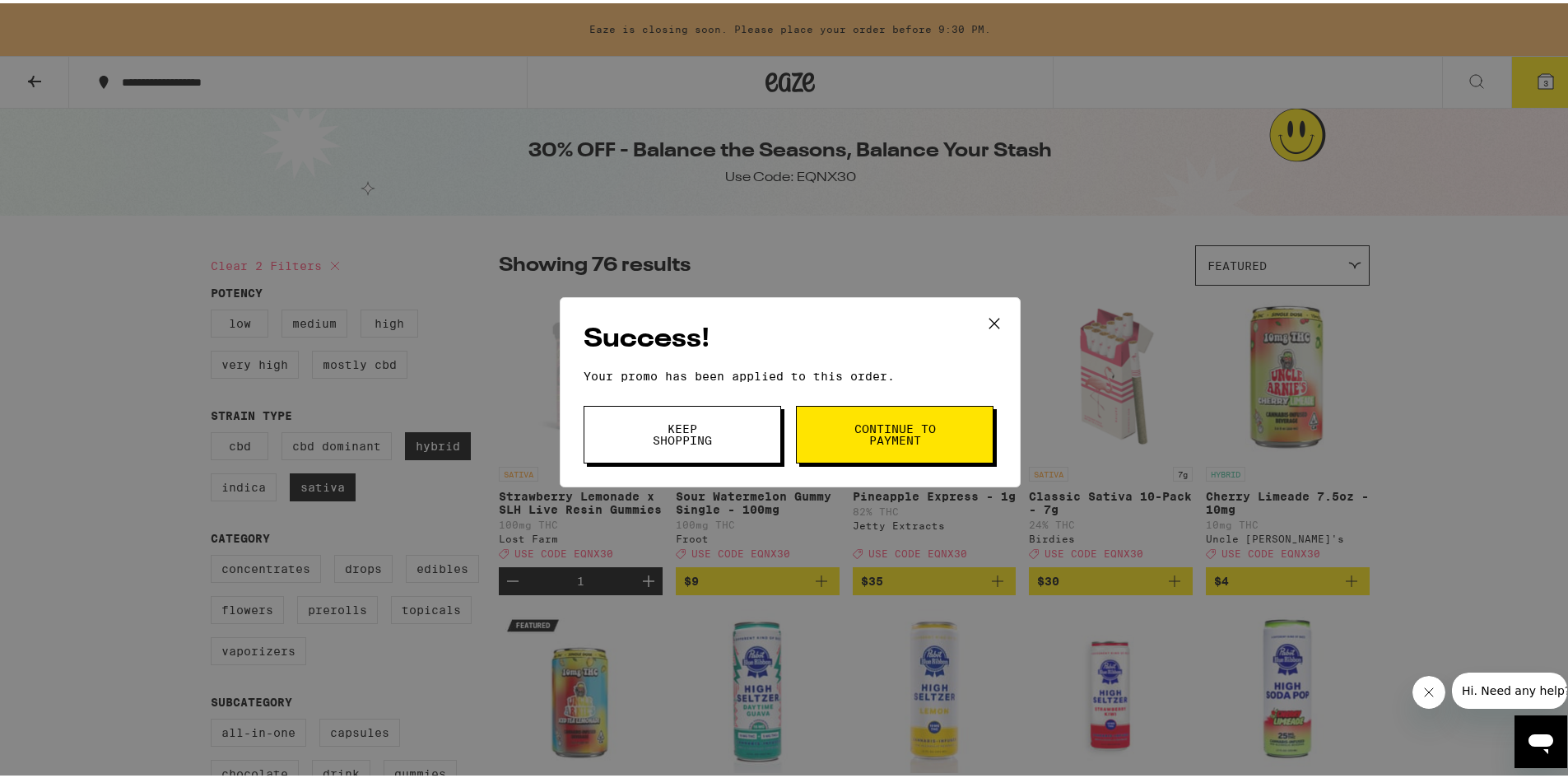
click at [873, 429] on span "Continue to payment" at bounding box center [894, 431] width 84 height 23
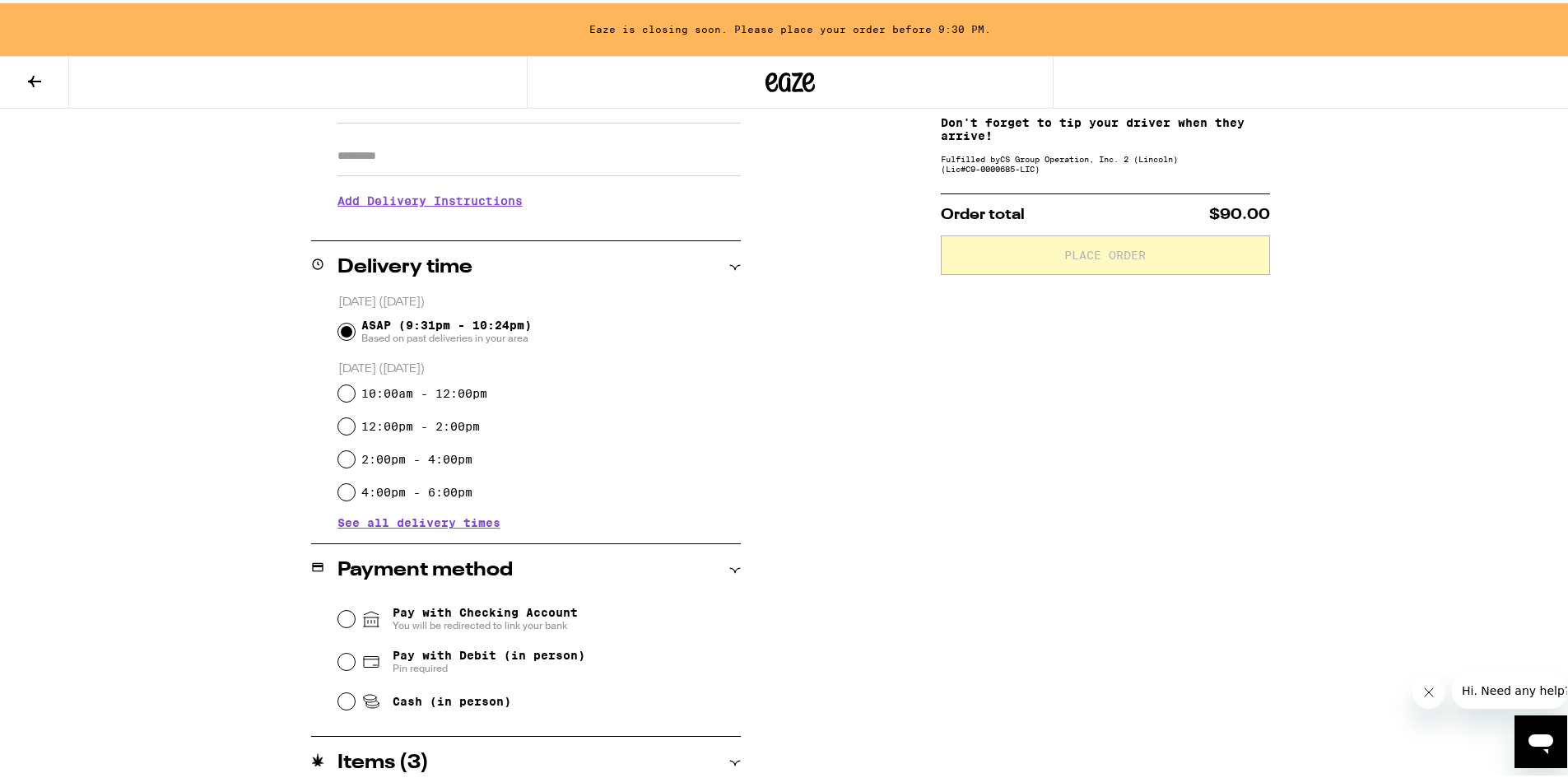
scroll to position [329, 0]
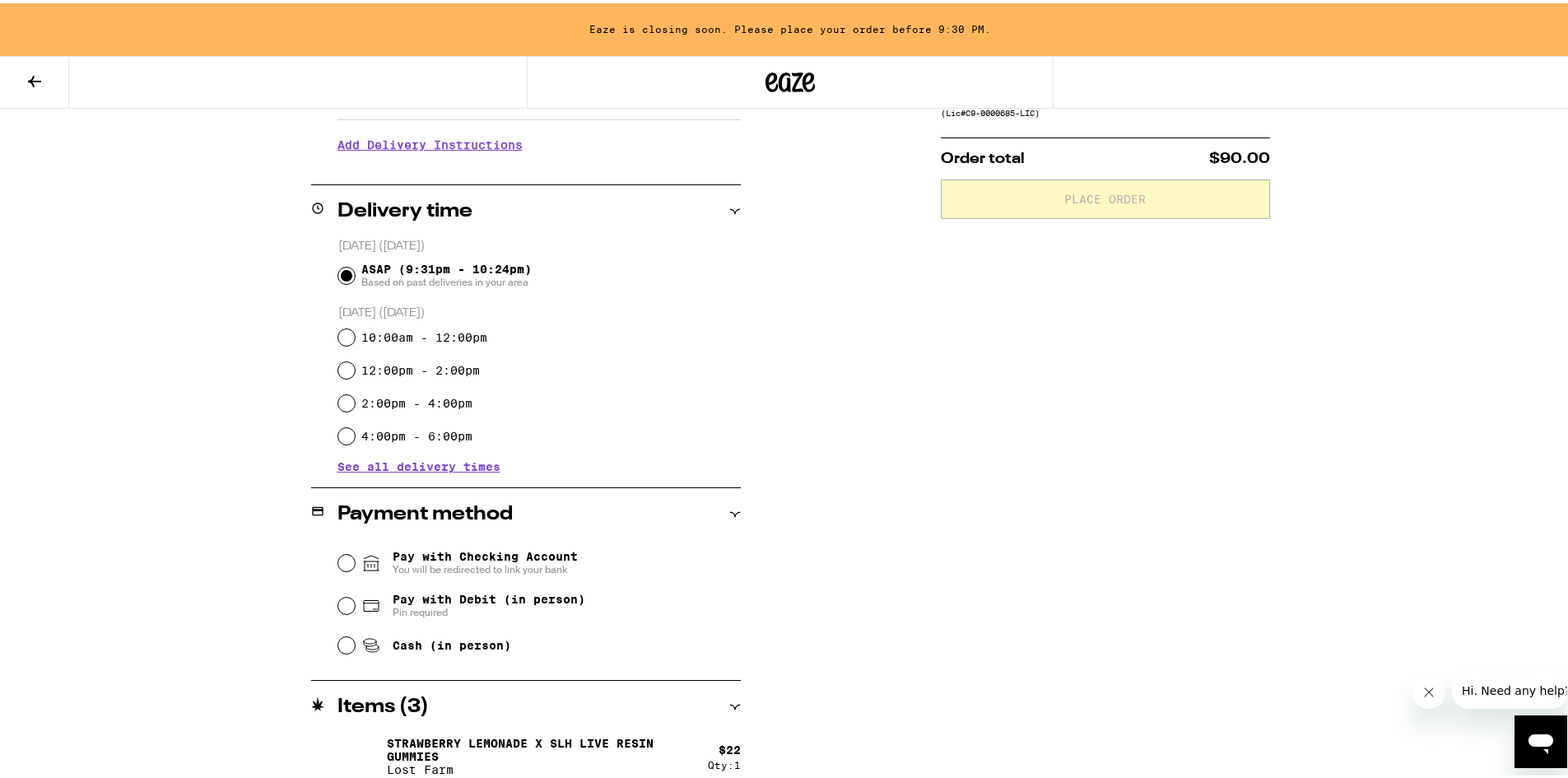
click at [482, 594] on span "Pay with Debit (in person)" at bounding box center [489, 595] width 193 height 13
click at [355, 594] on input "Pay with Debit (in person) Pin required" at bounding box center [346, 602] width 17 height 17
radio input "true"
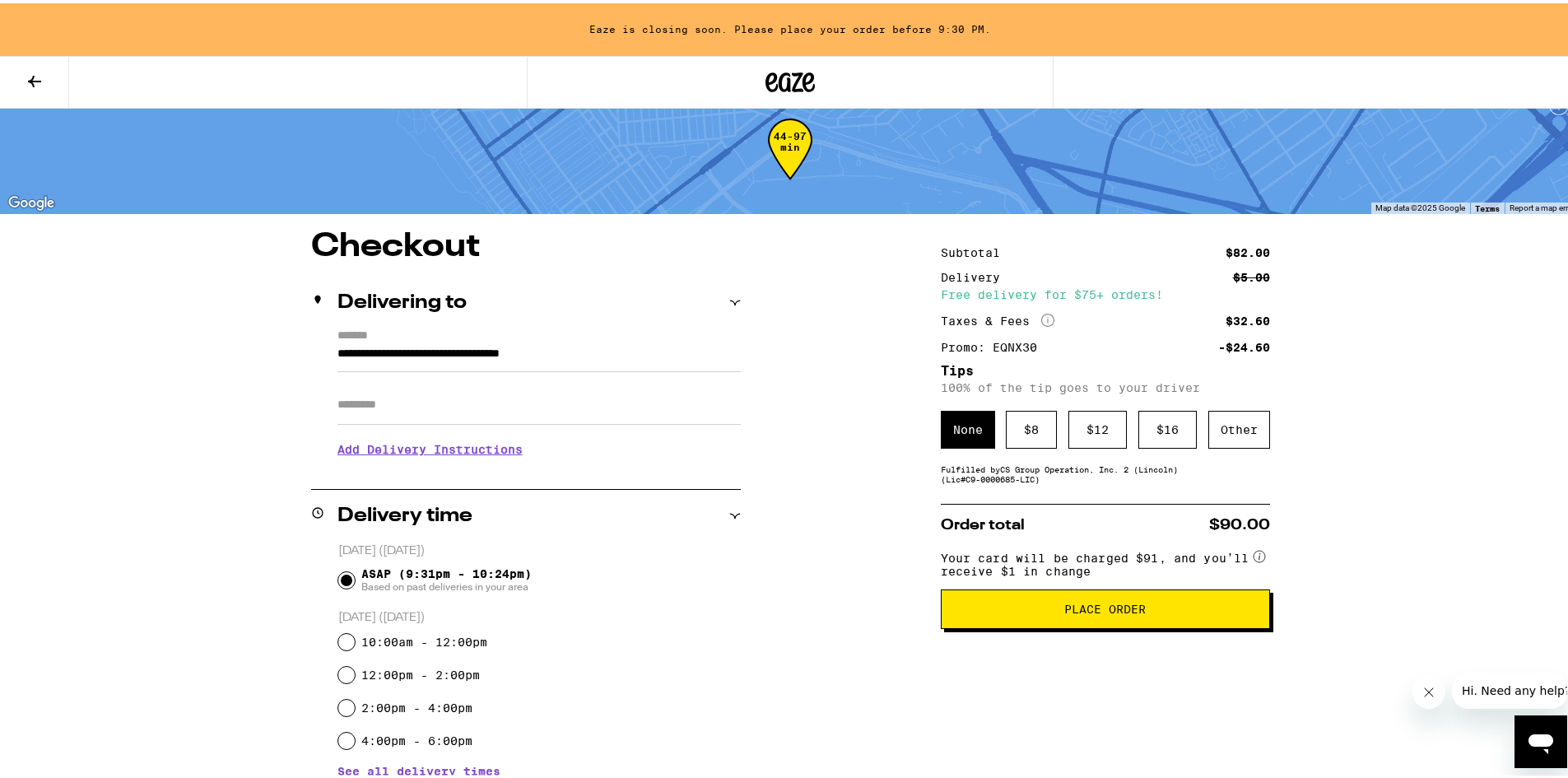
scroll to position [0, 0]
